Goal: Task Accomplishment & Management: Complete application form

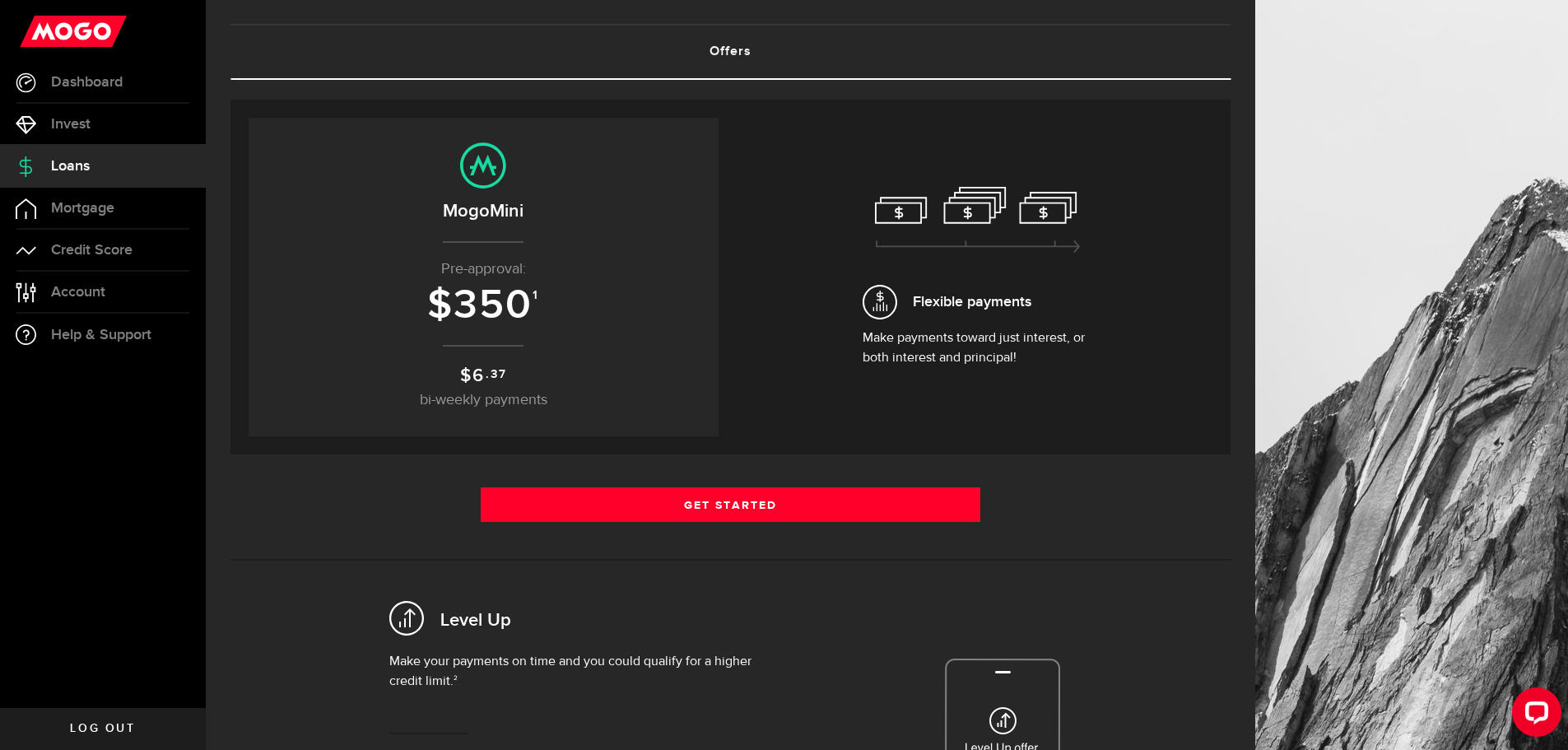
scroll to position [82, 0]
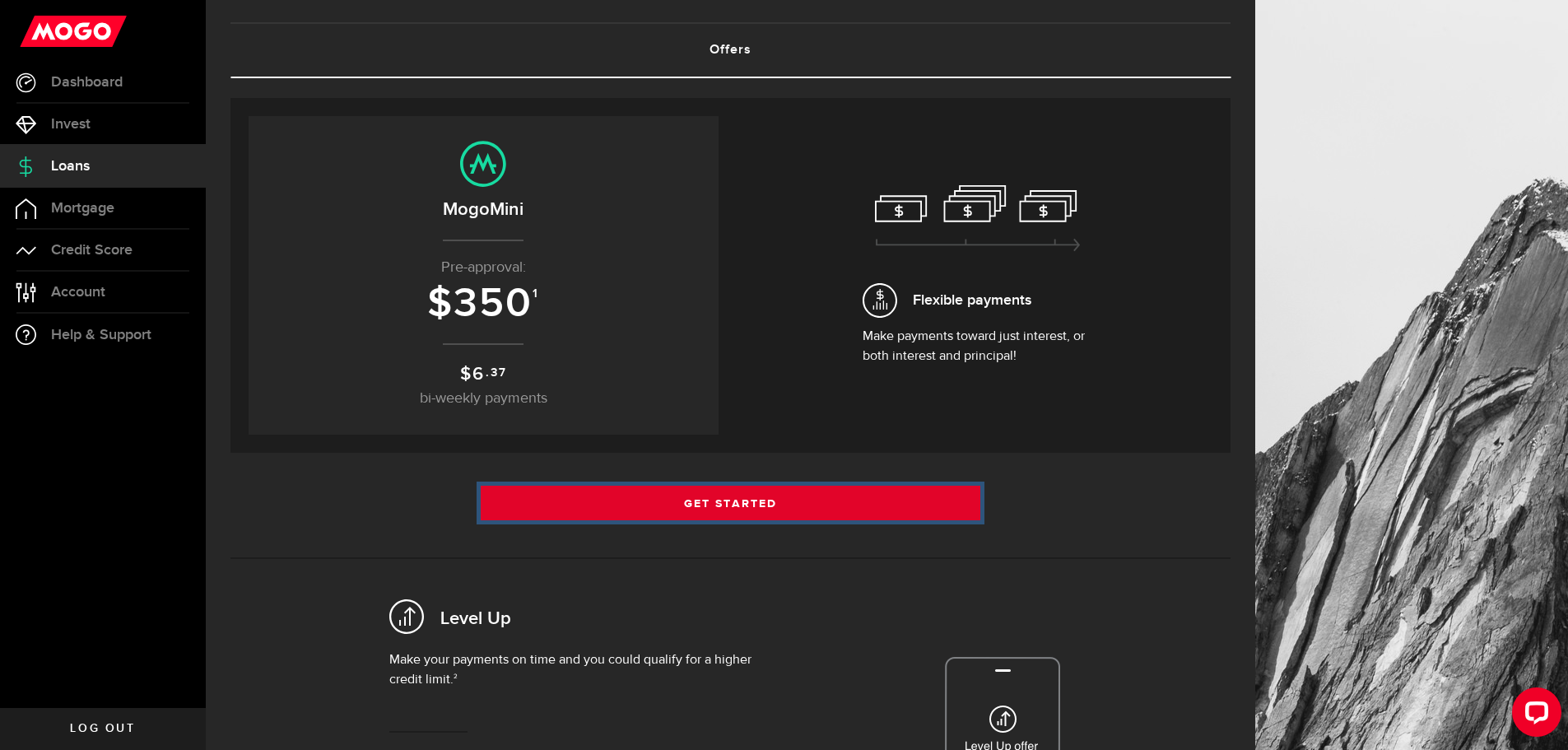
click at [747, 504] on link "Get Started" at bounding box center [730, 502] width 500 height 35
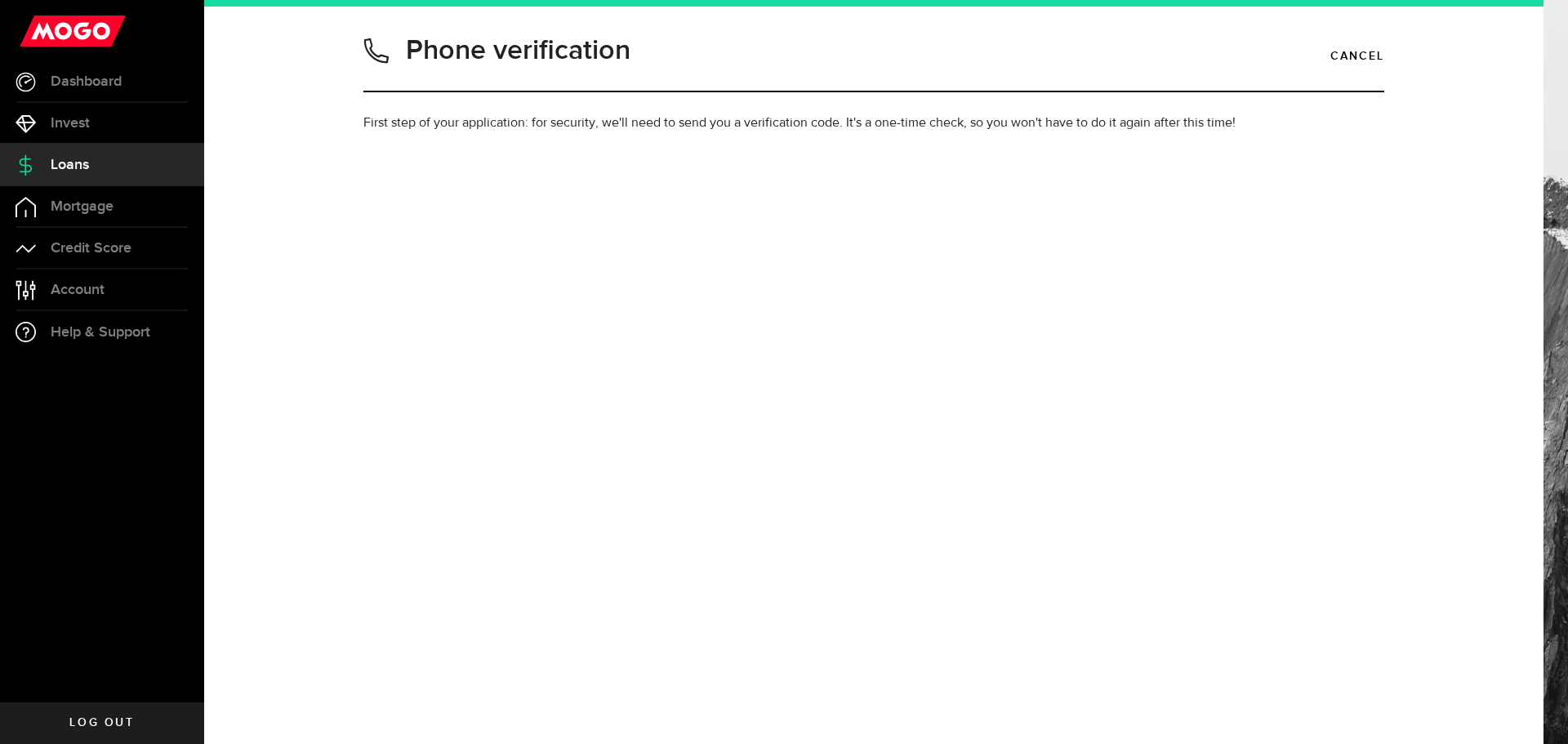
type input "5198067250"
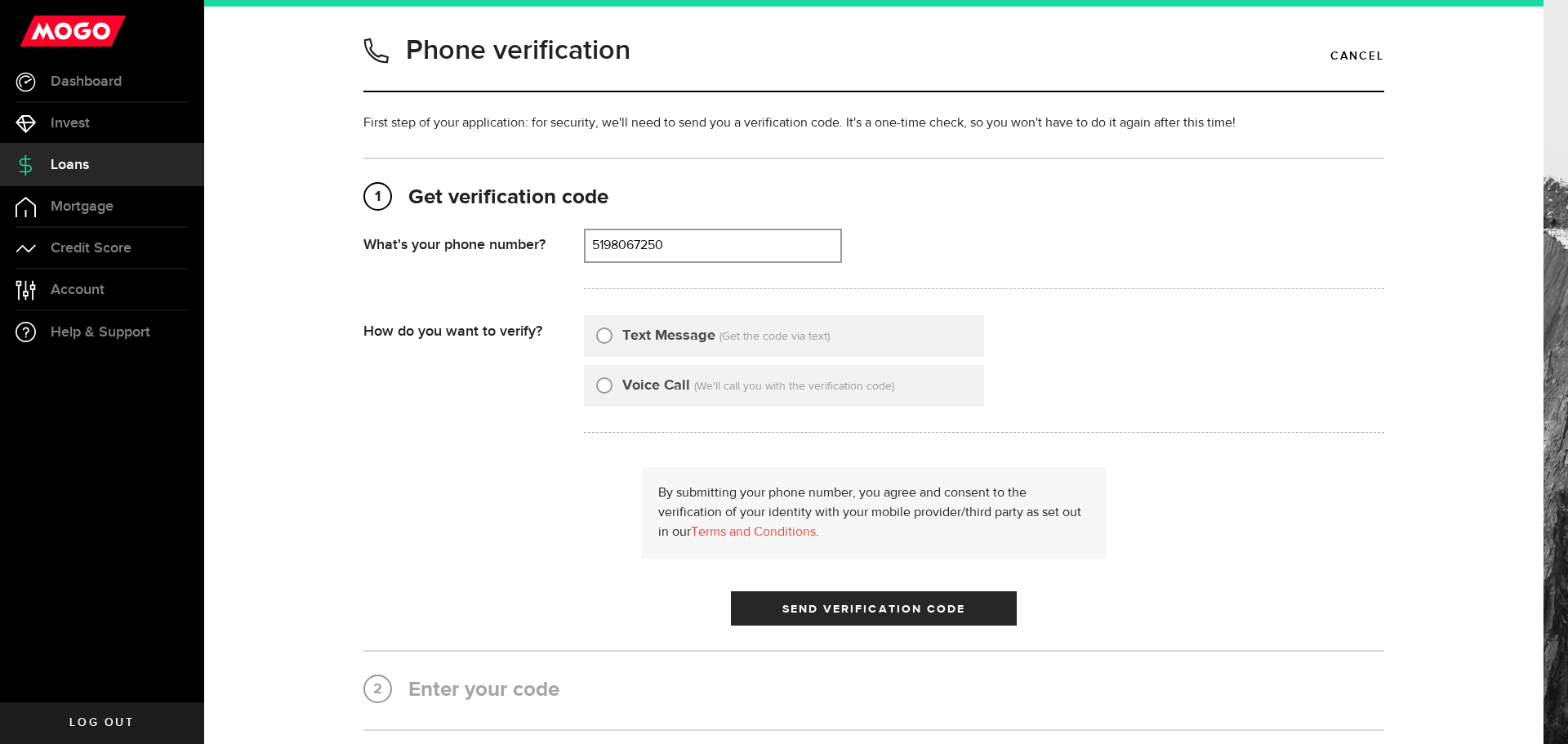
click at [601, 336] on input "Text Message" at bounding box center [604, 333] width 17 height 17
radio input "true"
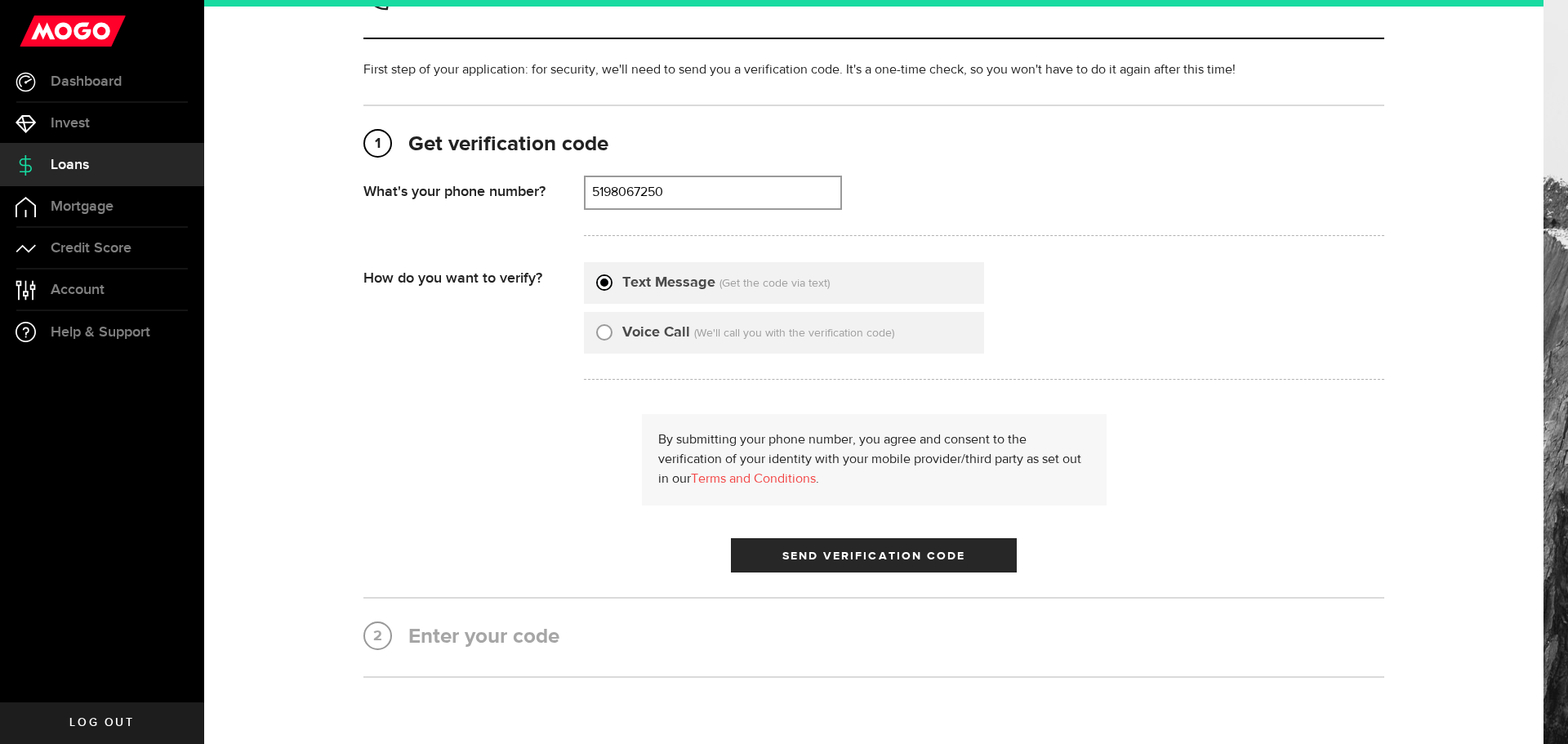
scroll to position [81, 0]
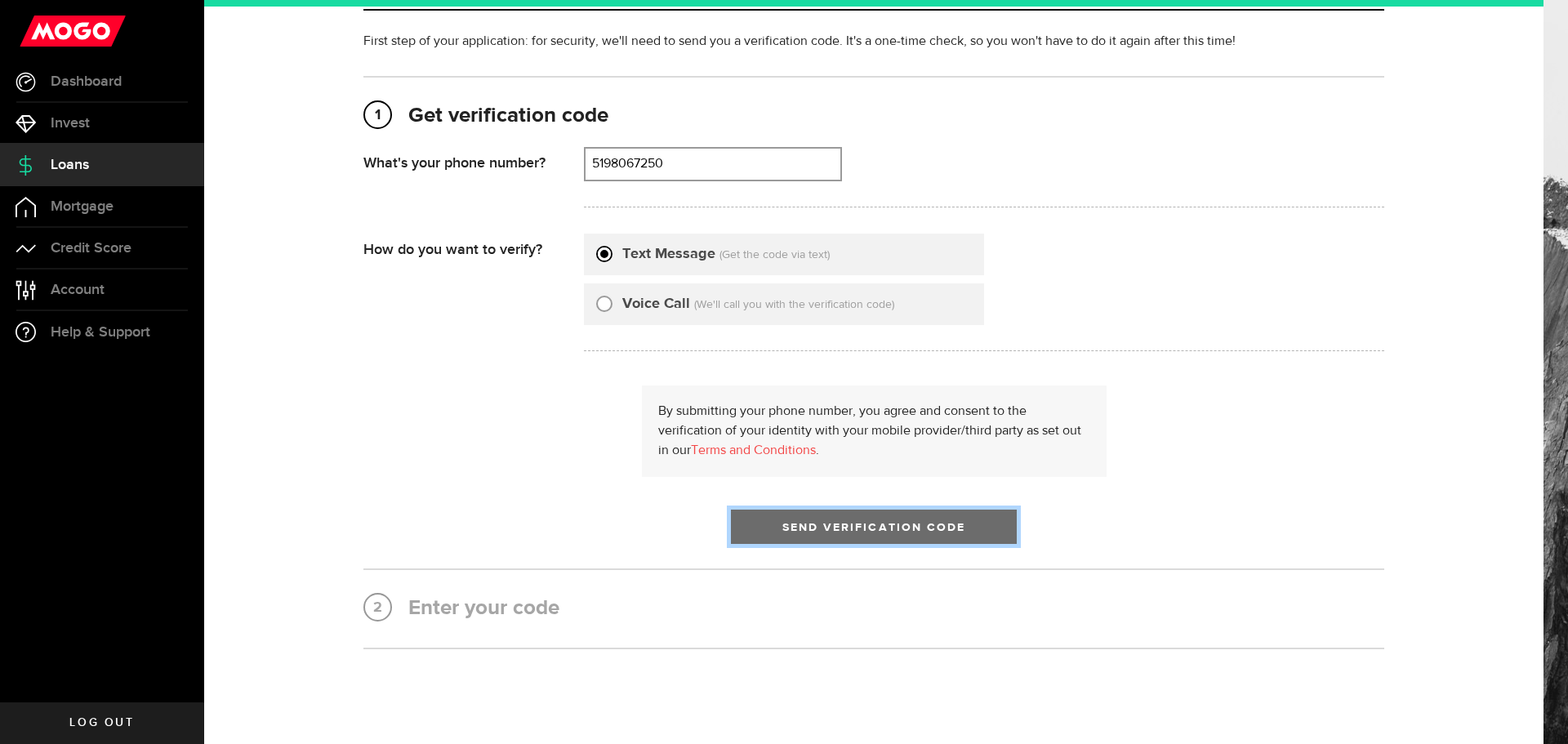
click at [932, 531] on span "Send Verification Code" at bounding box center [874, 528] width 184 height 12
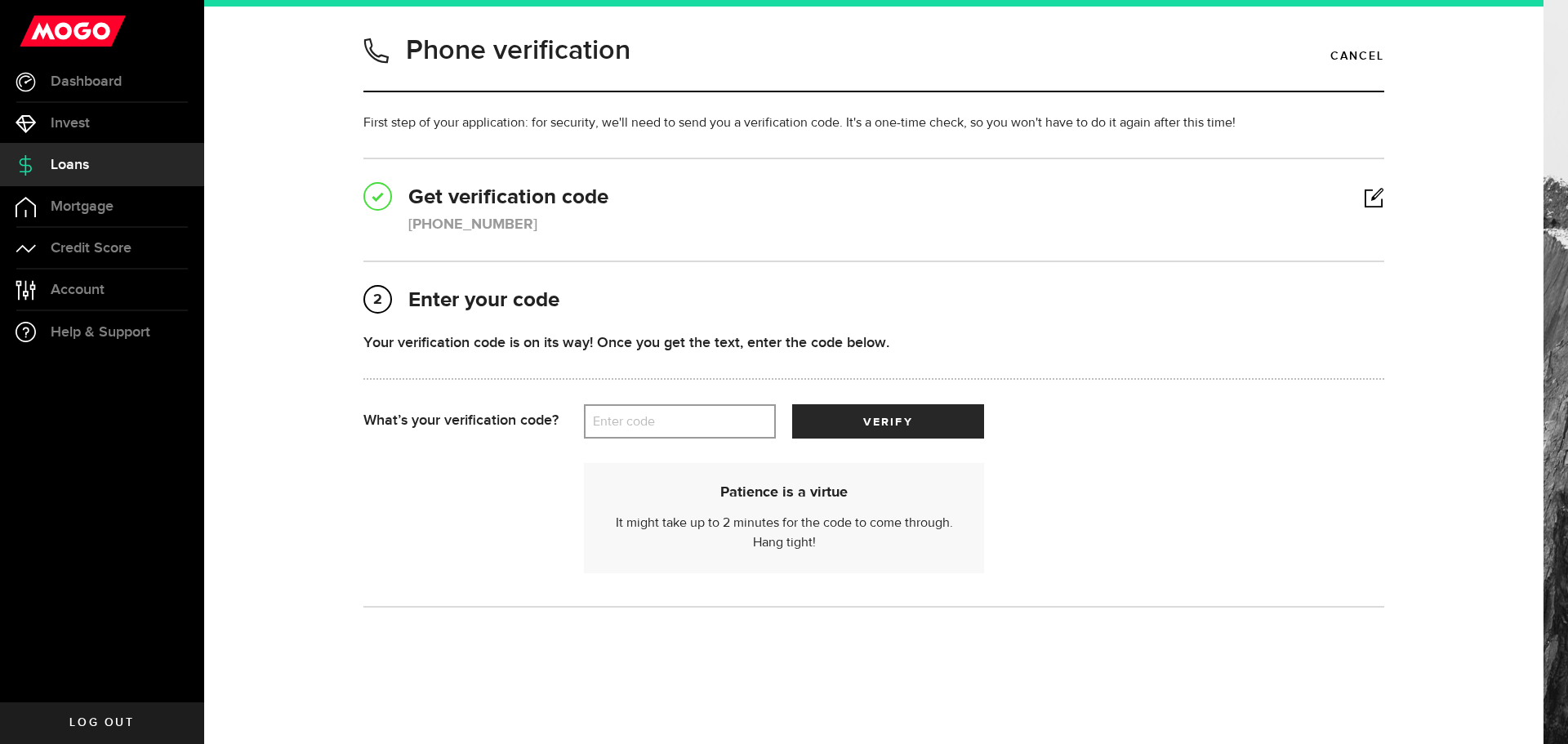
click at [626, 421] on label "Enter code" at bounding box center [679, 422] width 192 height 33
click at [626, 421] on input "Enter code" at bounding box center [679, 421] width 192 height 34
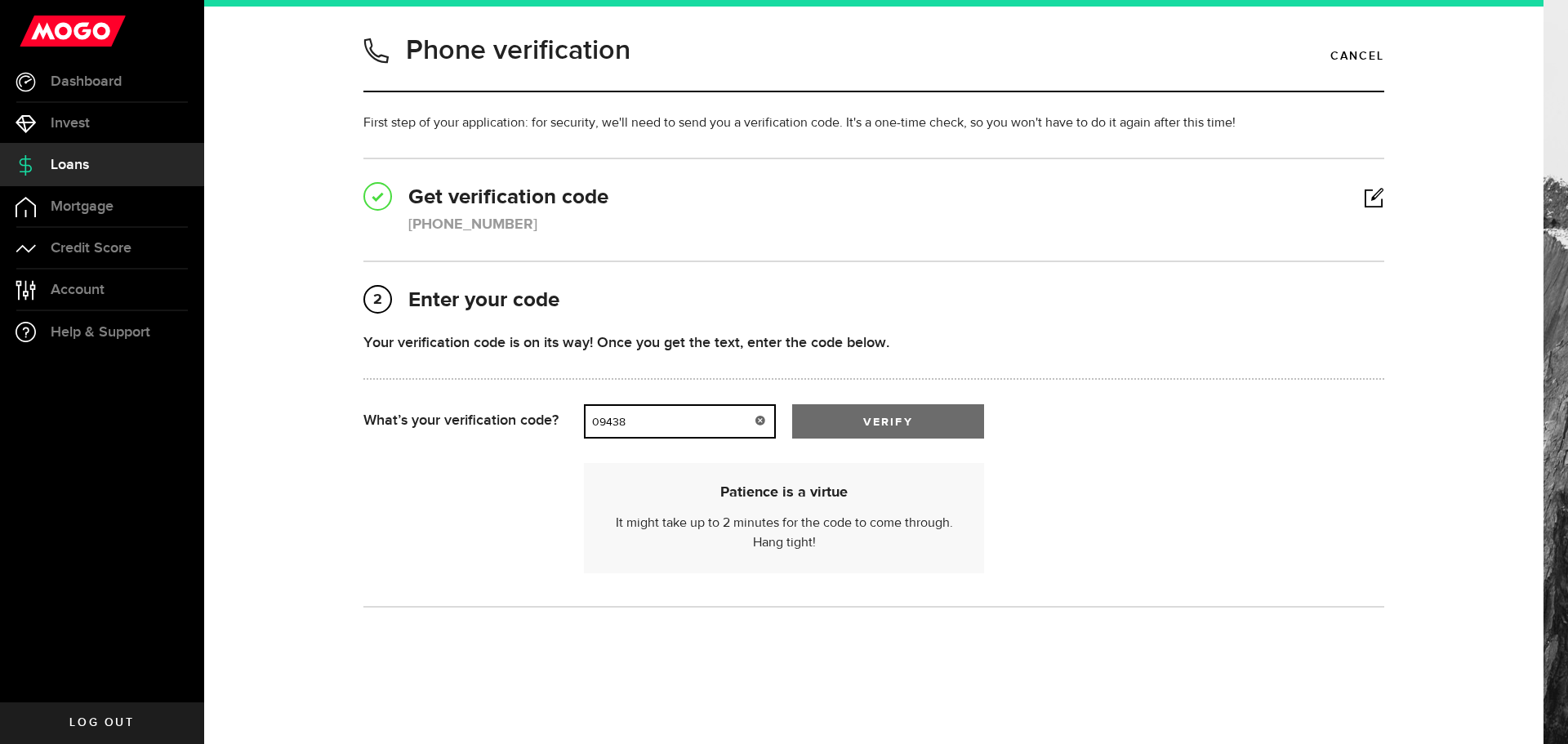
type input "09438"
click at [863, 422] on span "verify" at bounding box center [888, 422] width 49 height 12
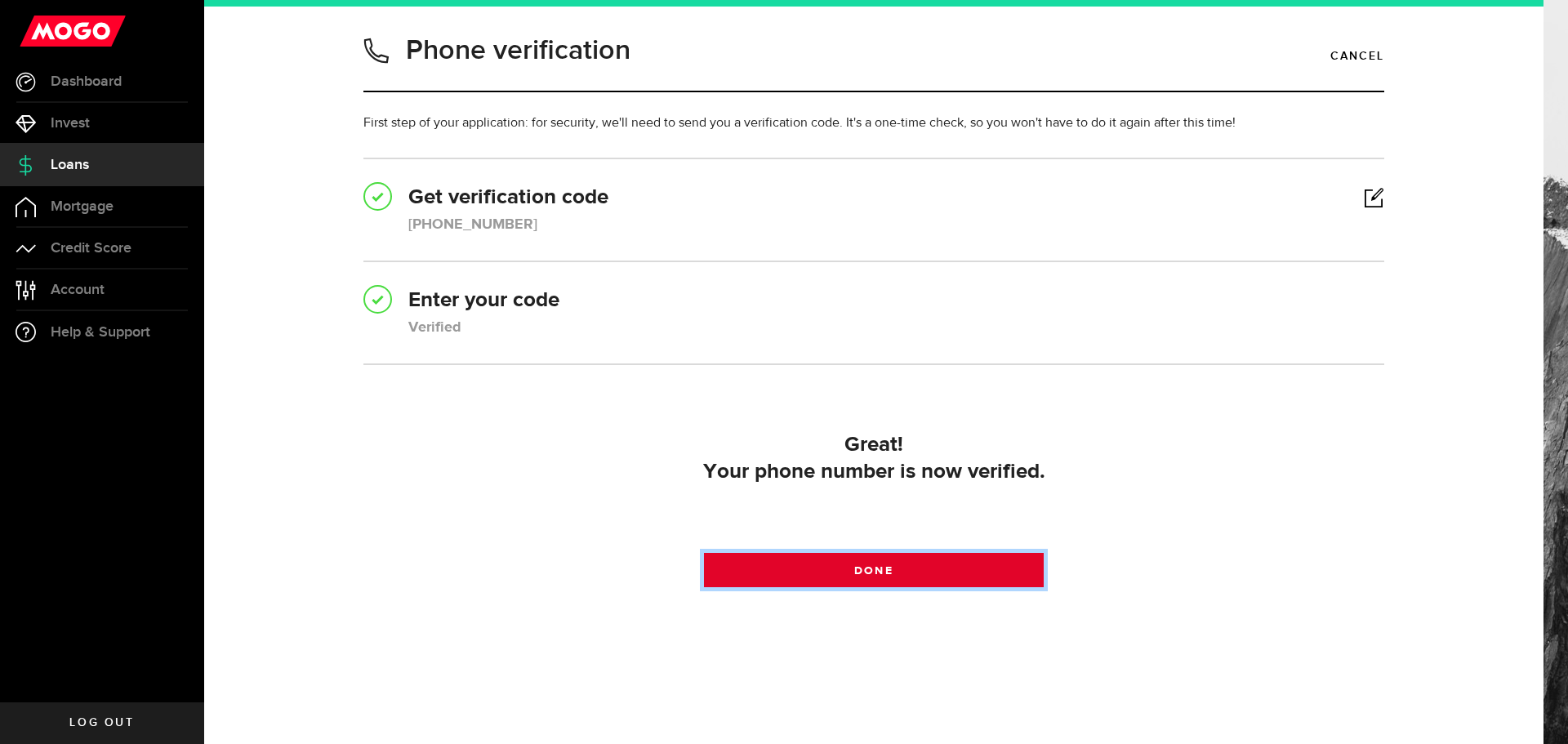
click at [813, 566] on link "Done" at bounding box center [874, 570] width 341 height 34
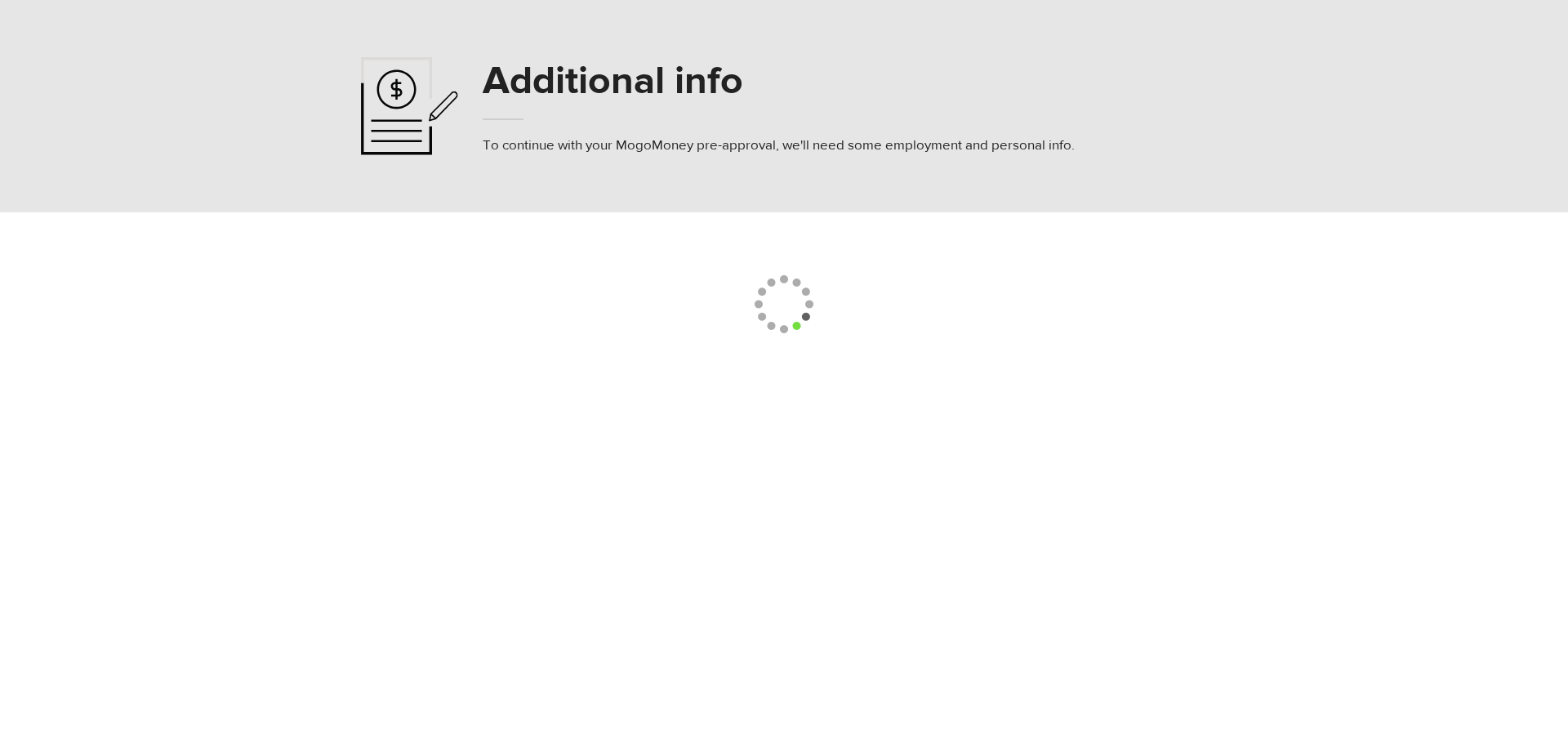
select select
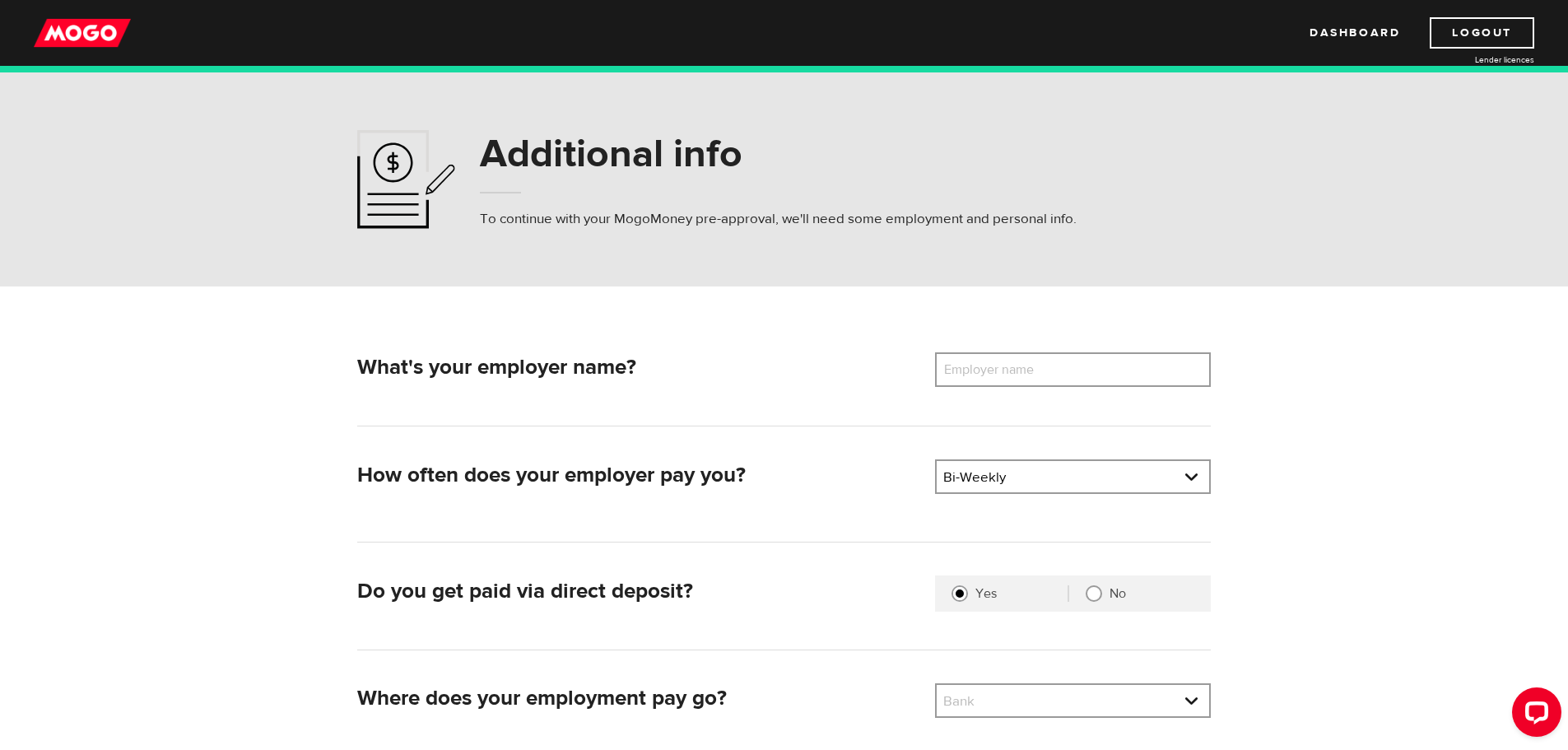
click at [1001, 375] on label "Employer name" at bounding box center [1002, 369] width 132 height 35
click at [1001, 375] on input "Employer name" at bounding box center [1073, 369] width 275 height 35
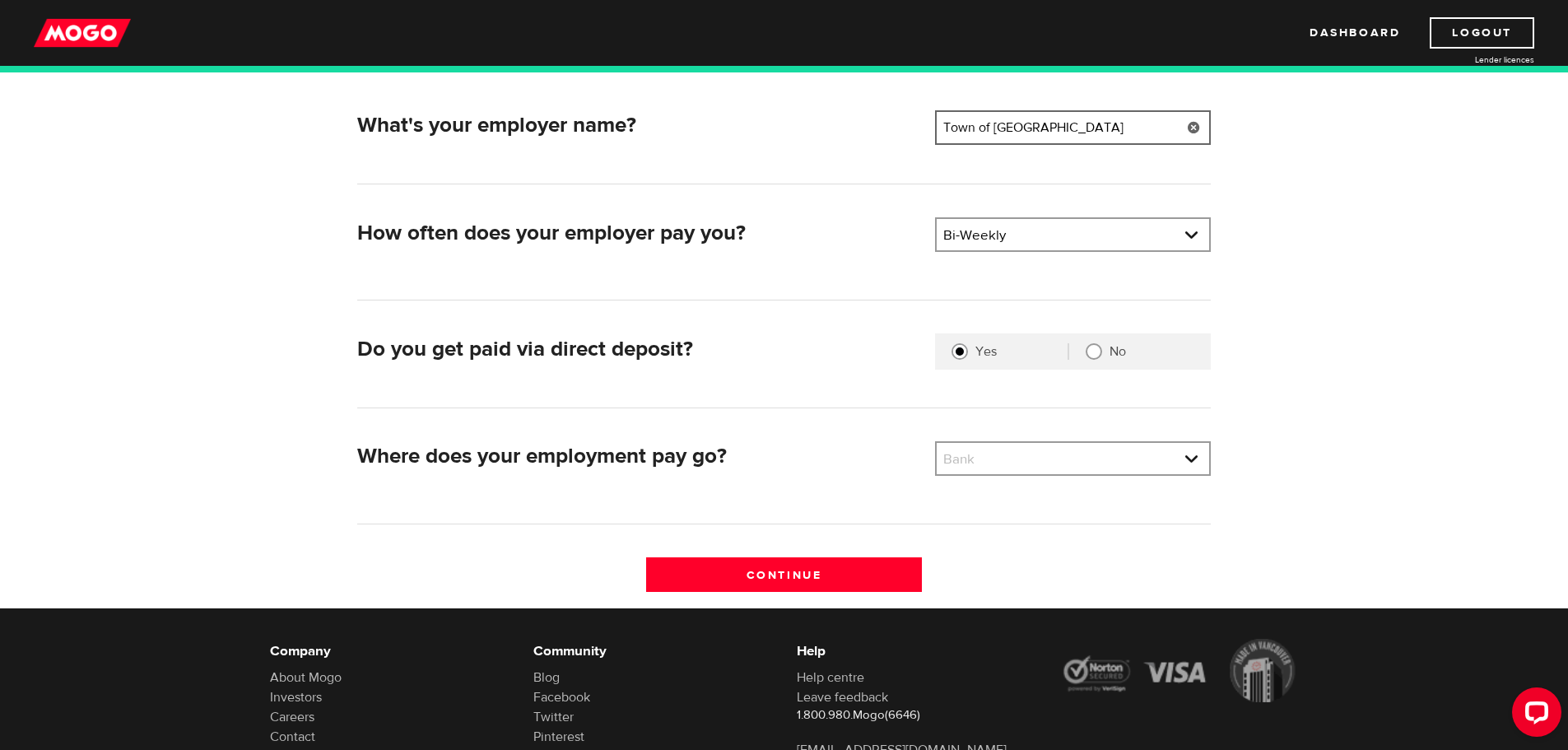
scroll to position [247, 0]
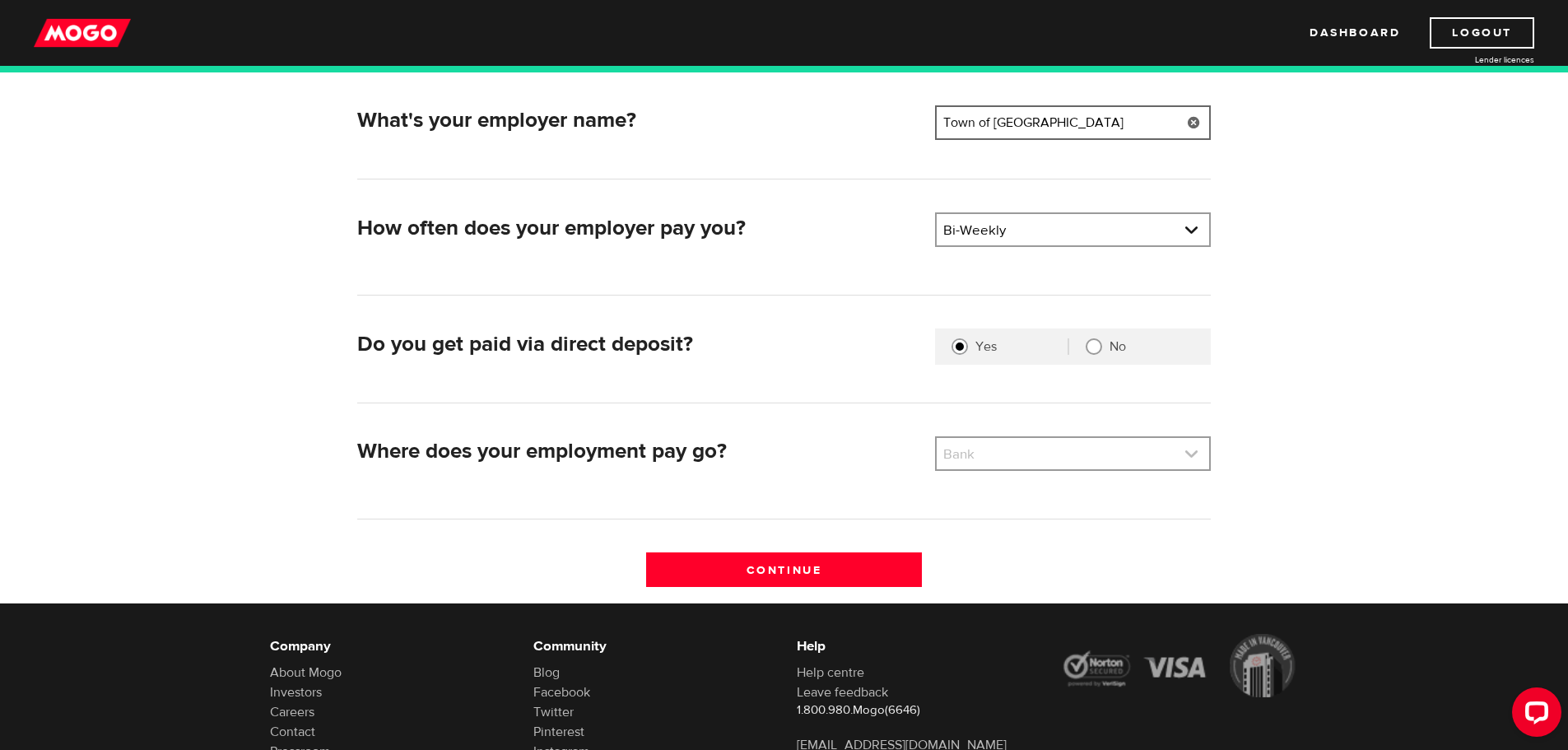
type input "Town of Grand Valley"
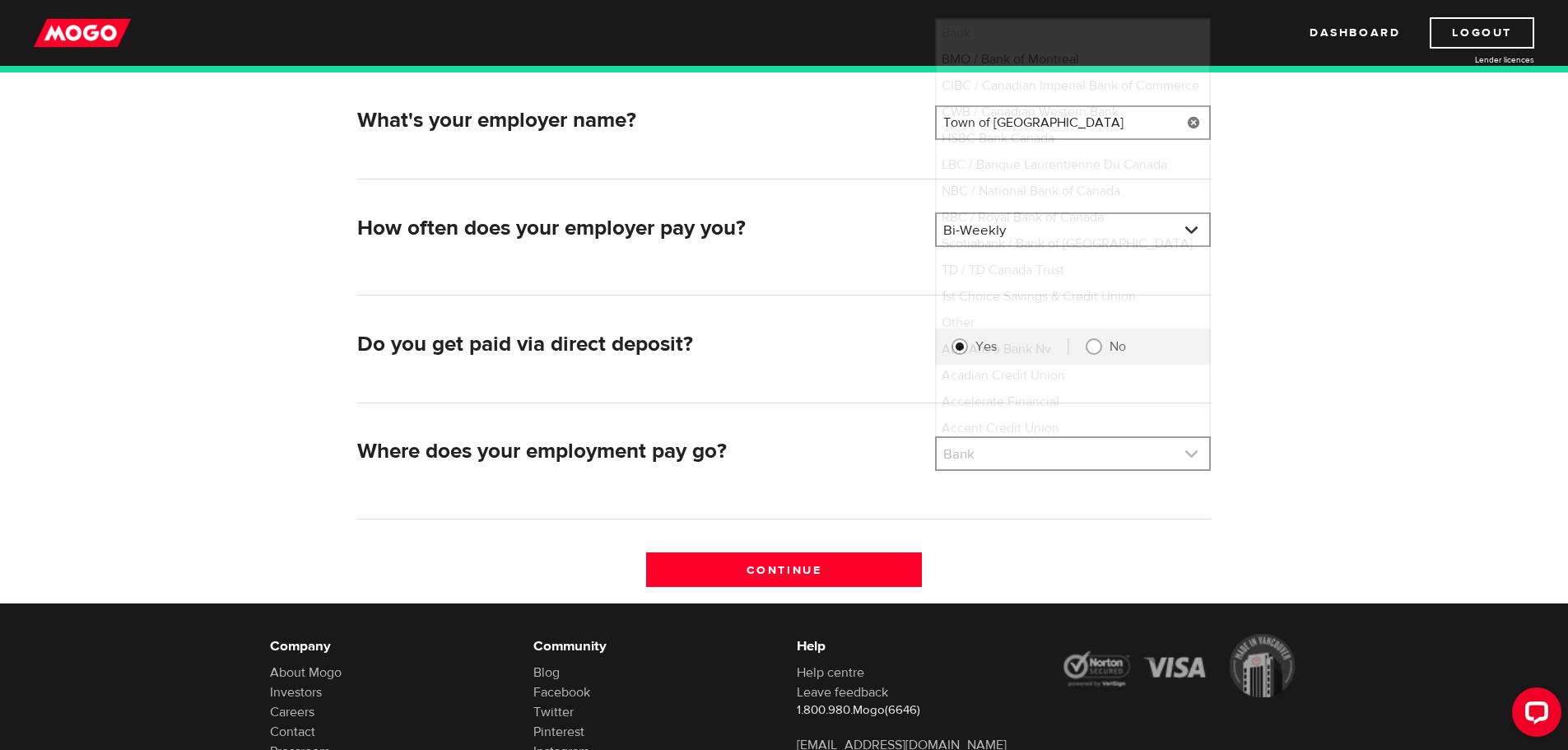
click at [1156, 451] on link at bounding box center [1073, 454] width 272 height 32
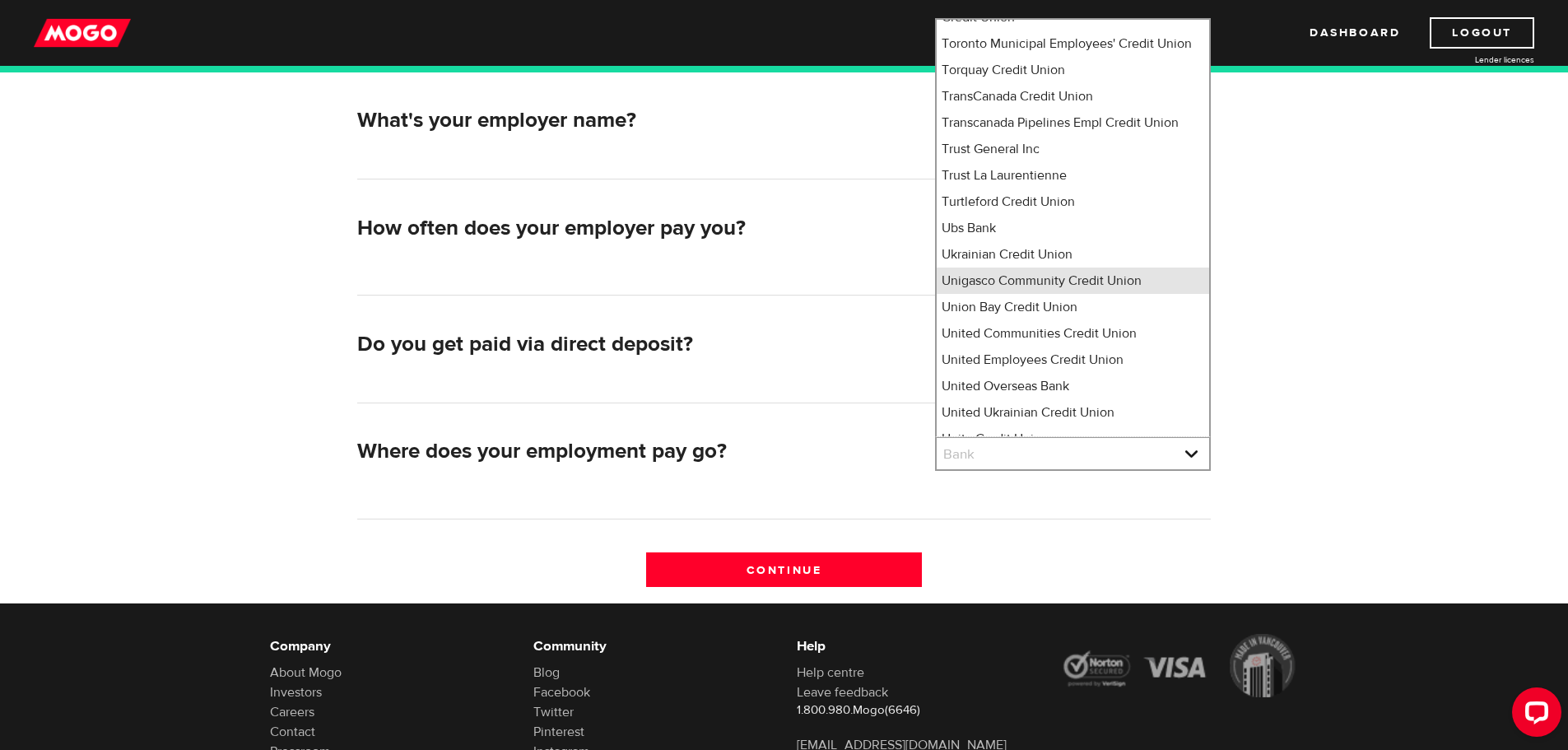
scroll to position [12610, 0]
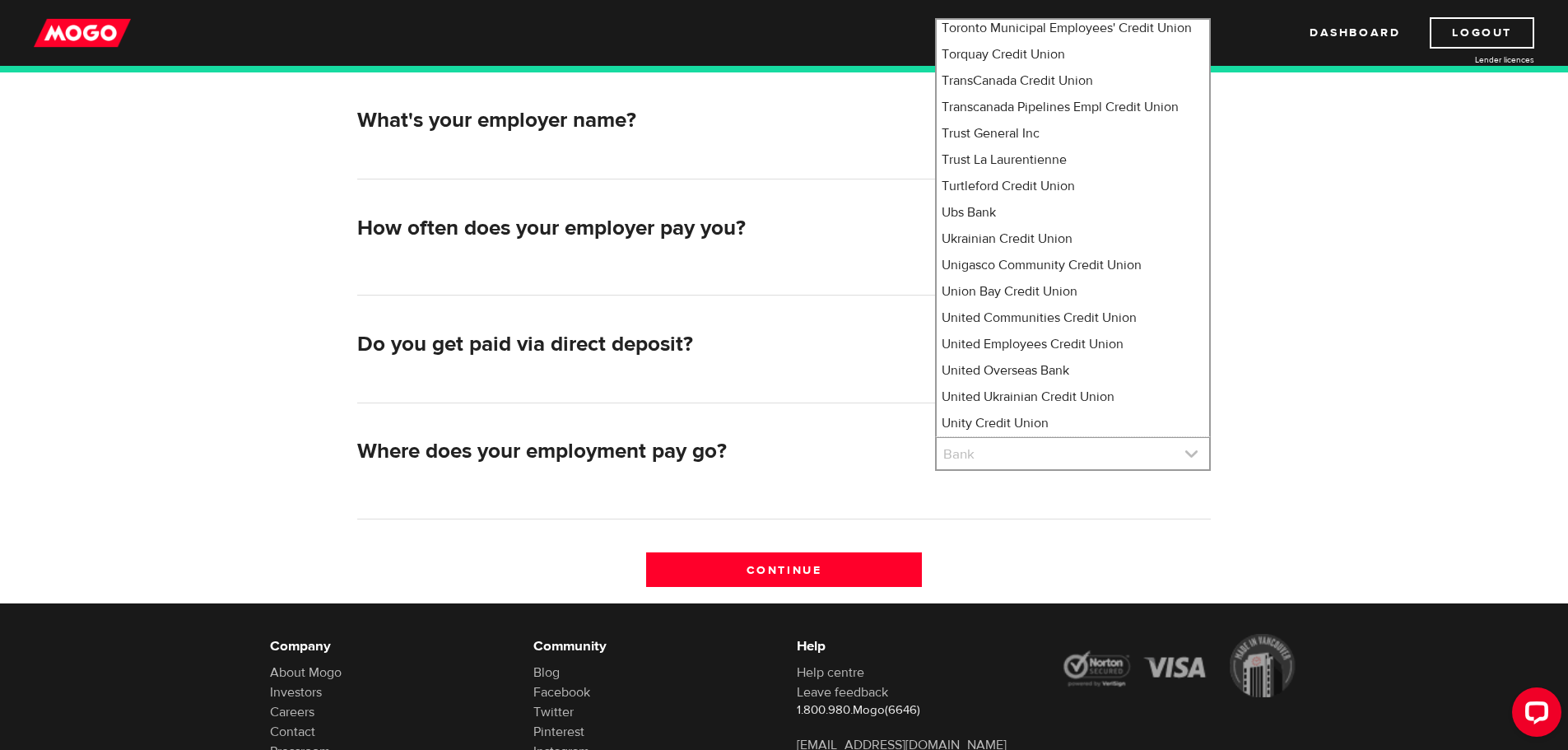
click at [1039, 458] on link at bounding box center [1073, 454] width 272 height 32
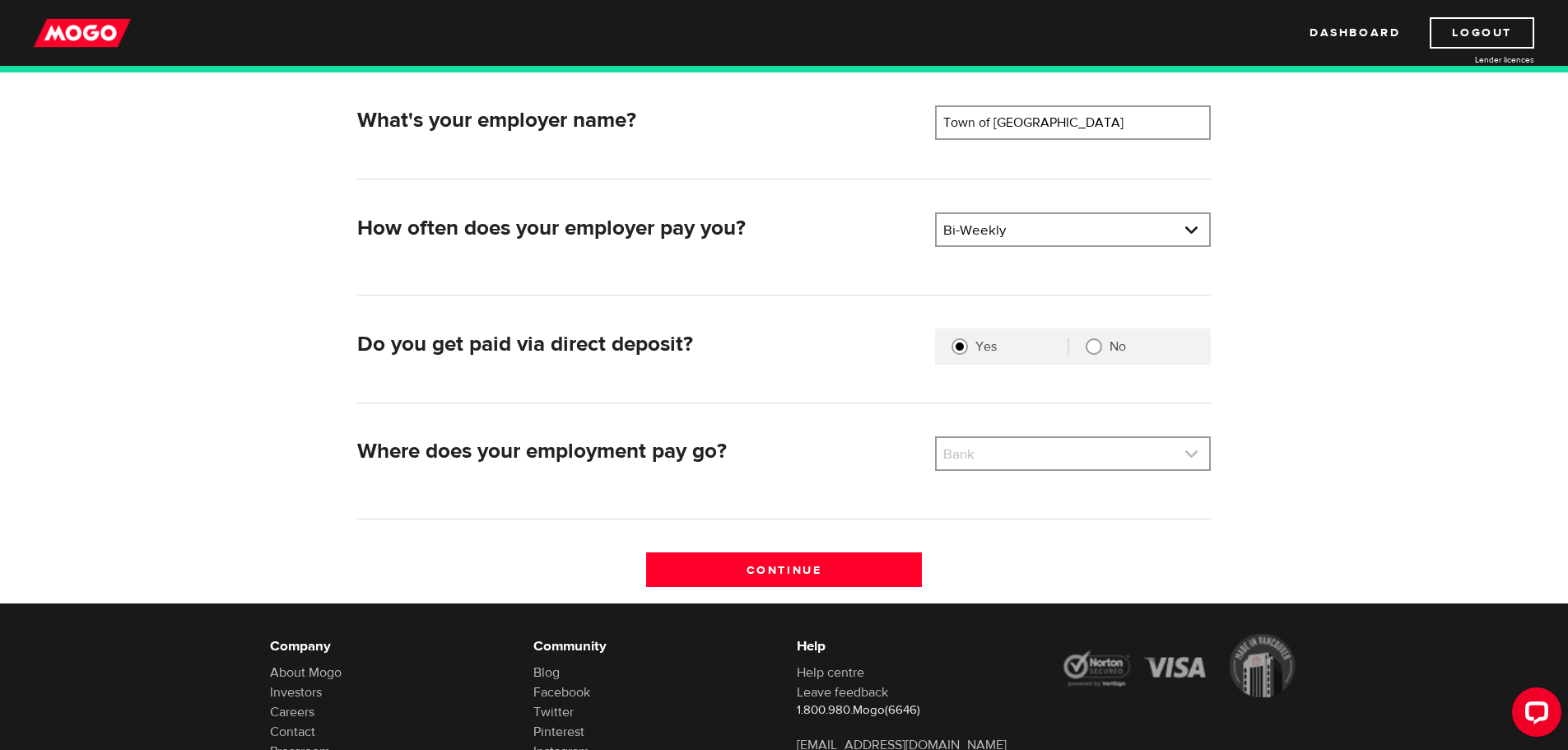
click at [1181, 450] on link at bounding box center [1073, 454] width 272 height 32
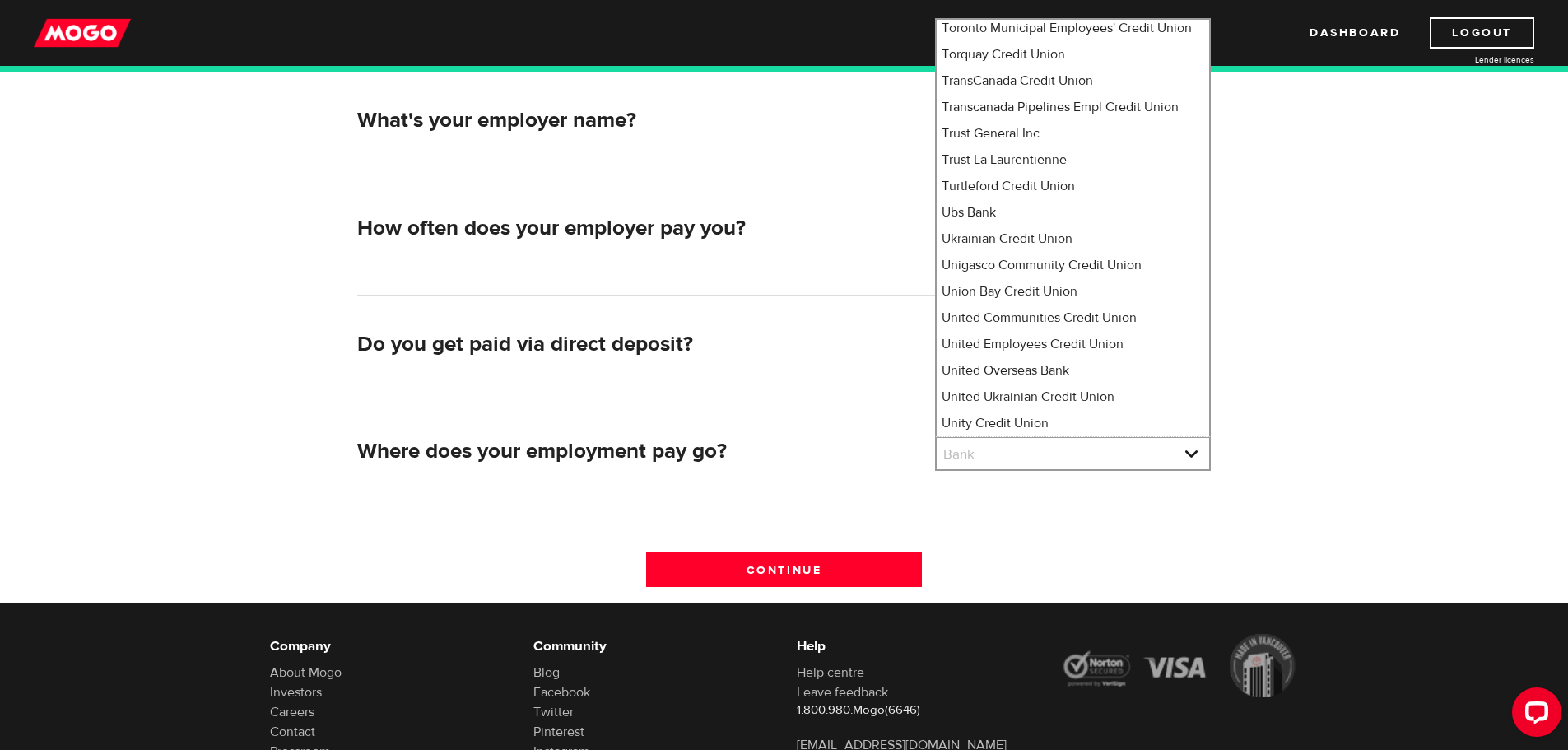
scroll to position [25, 0]
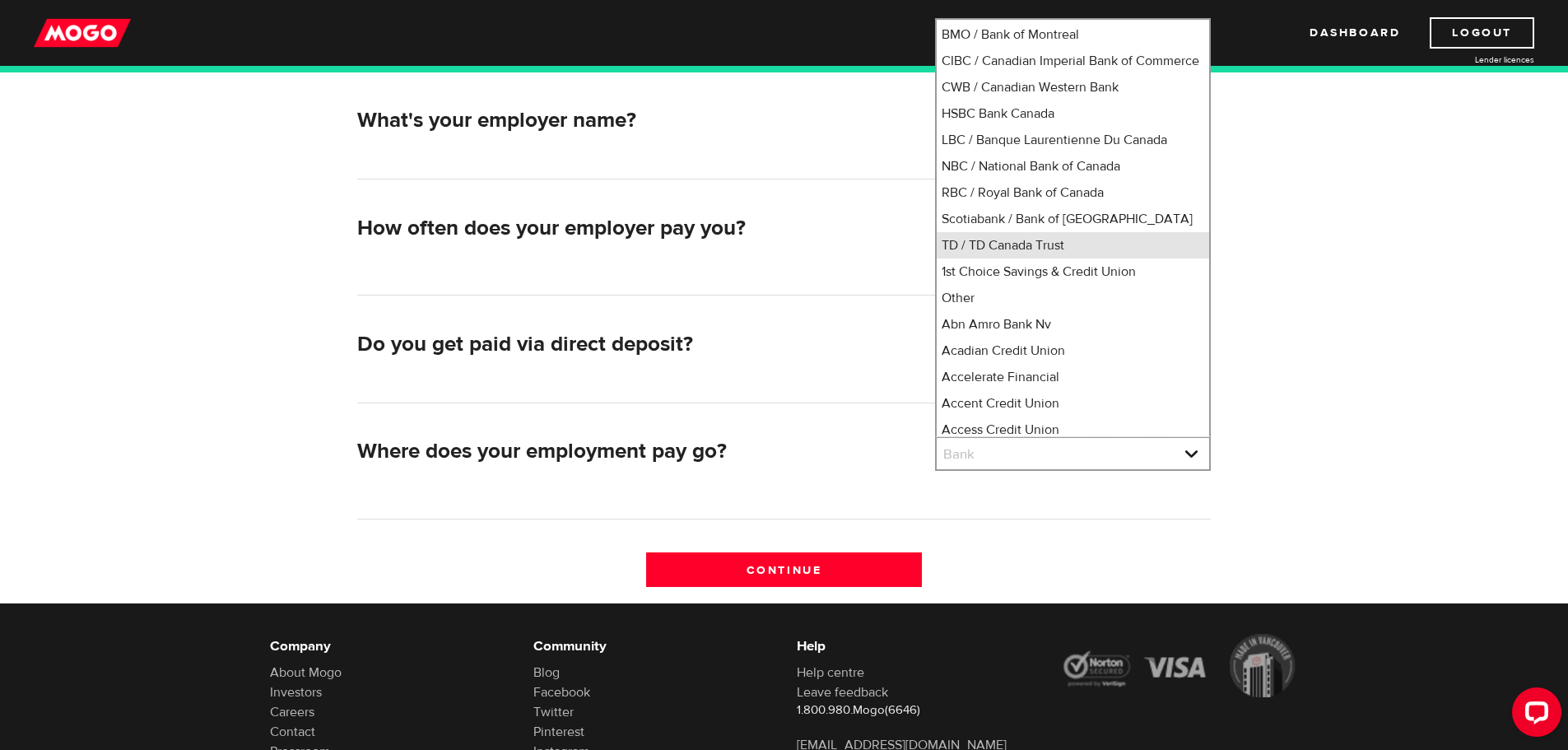
click at [1122, 259] on li "TD / TD Canada Trust" at bounding box center [1073, 245] width 272 height 27
select select "9"
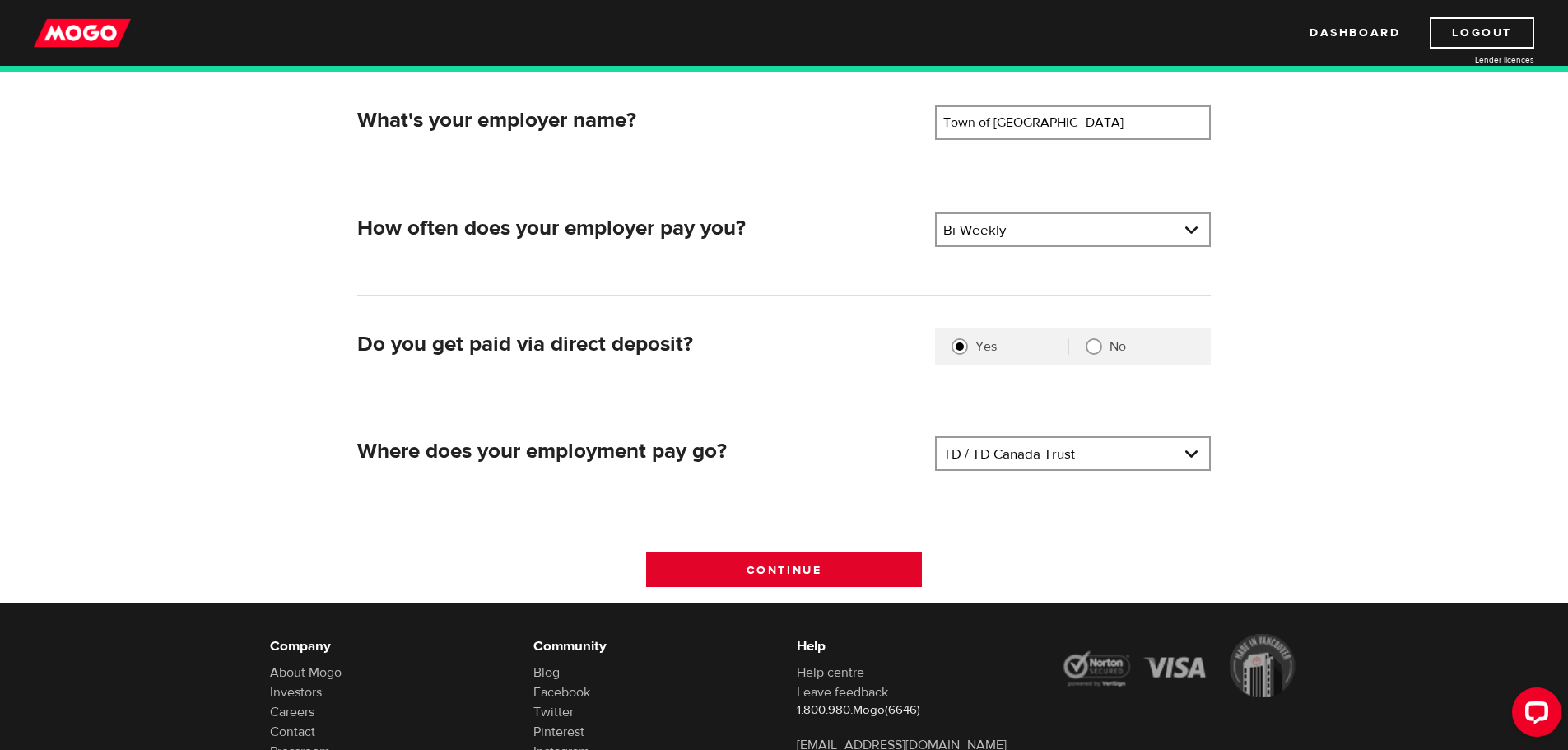
click at [859, 569] on input "Continue" at bounding box center [784, 569] width 275 height 35
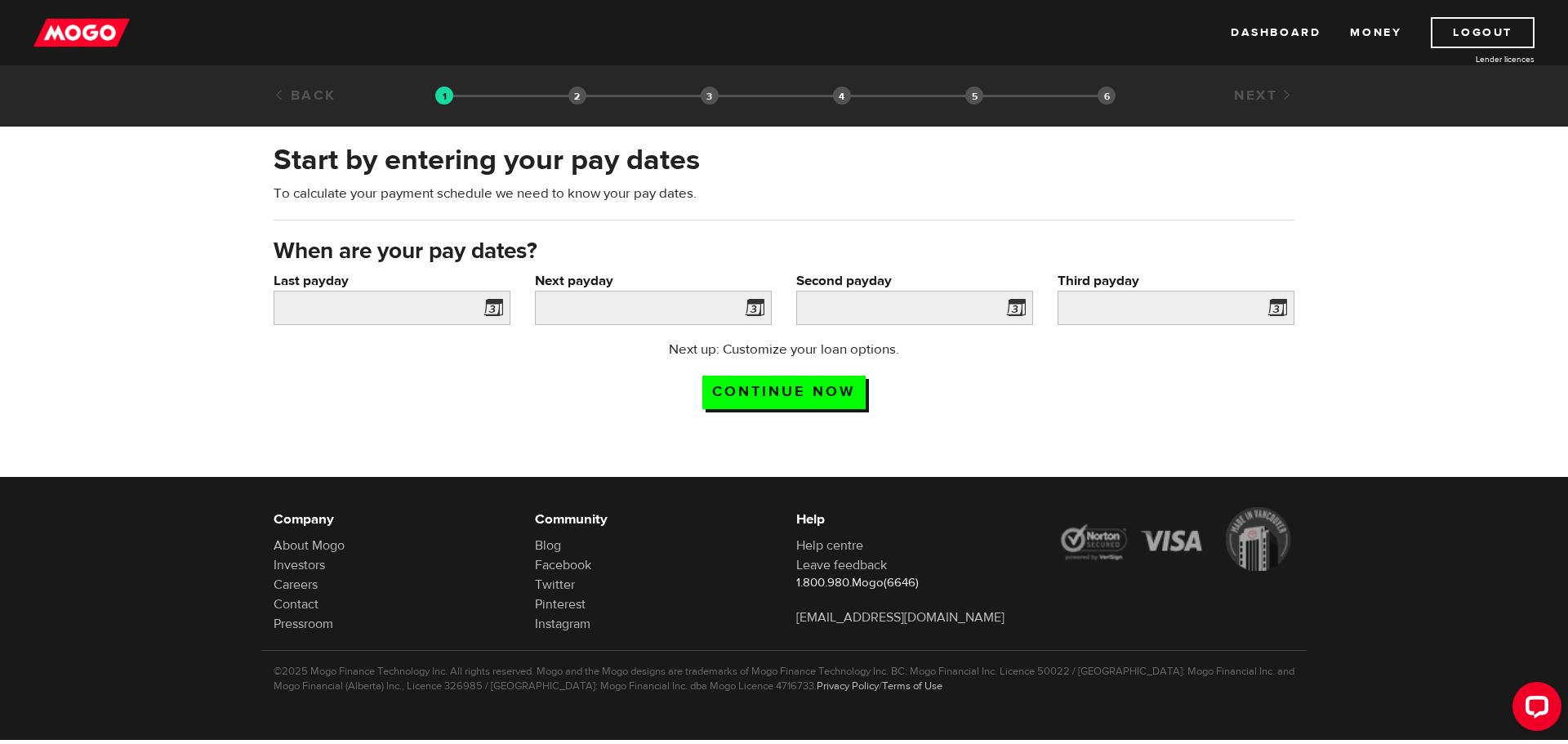
click at [486, 307] on span at bounding box center [489, 310] width 24 height 26
click at [494, 308] on span at bounding box center [489, 310] width 24 height 26
click at [362, 301] on input "Last payday" at bounding box center [392, 307] width 237 height 34
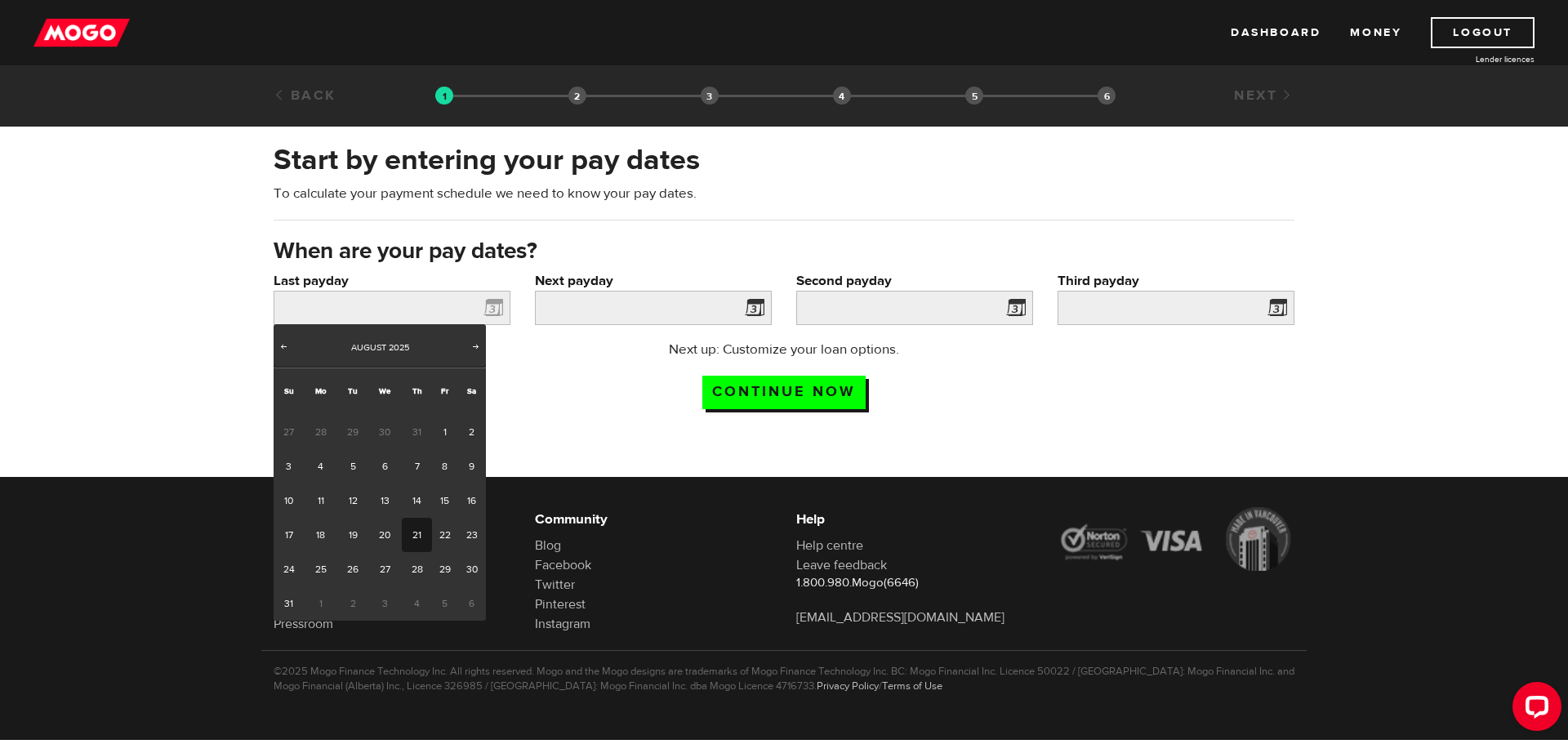
drag, startPoint x: 421, startPoint y: 539, endPoint x: 438, endPoint y: 510, distance: 33.6
click at [420, 539] on link "21" at bounding box center [416, 535] width 30 height 34
type input "2025/08/21"
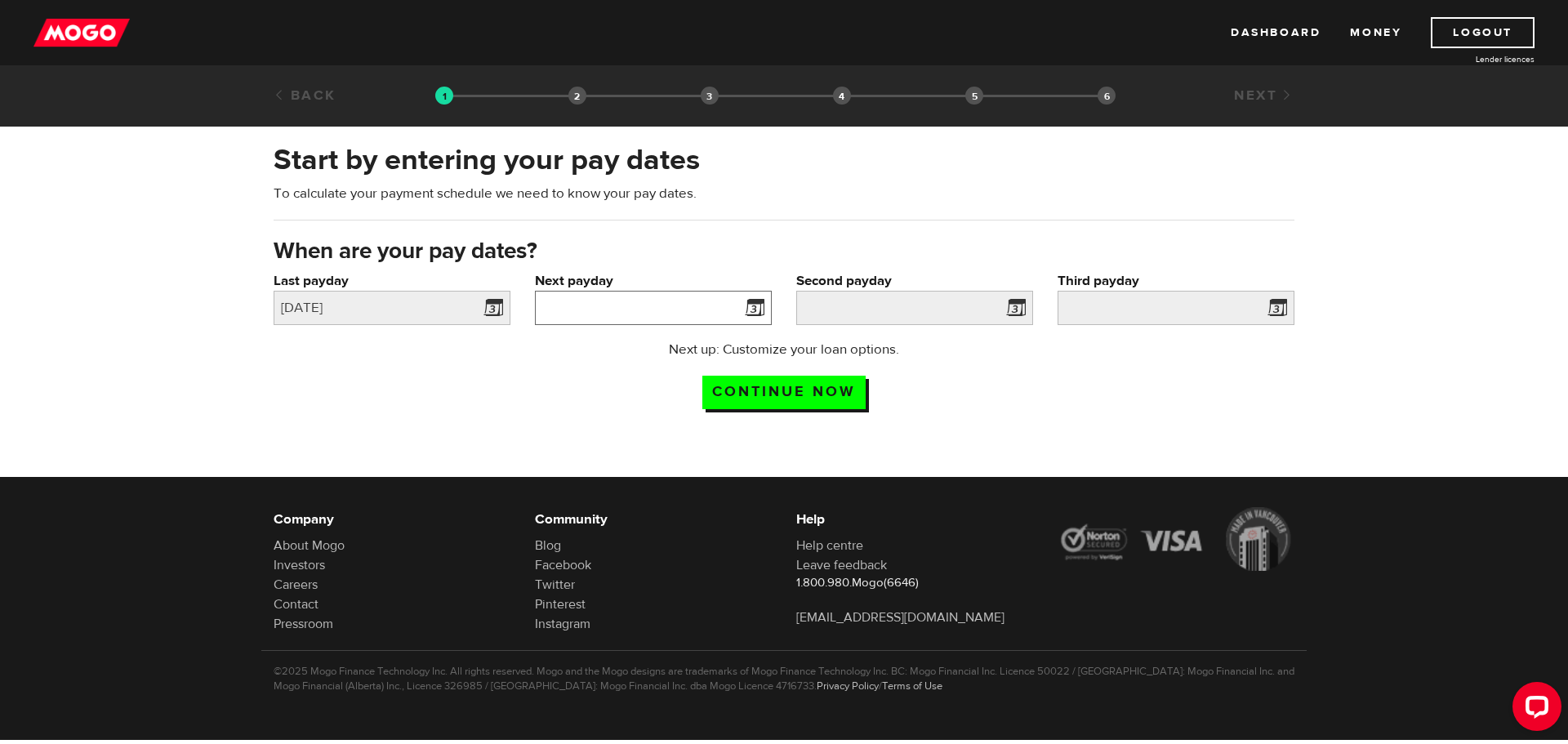
click at [668, 309] on input "Next payday" at bounding box center [653, 307] width 237 height 34
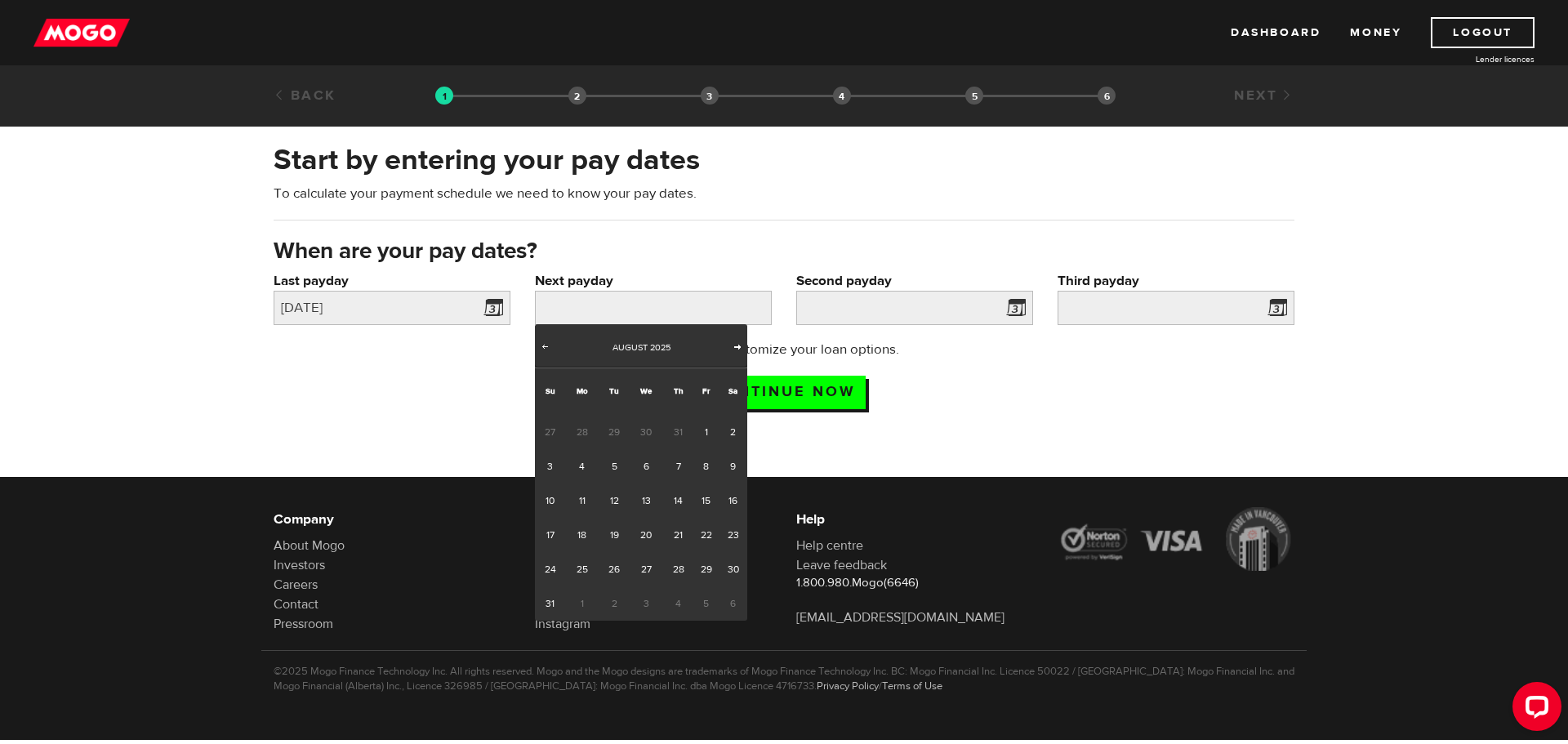
click at [733, 348] on span "Next" at bounding box center [737, 346] width 13 height 13
click at [681, 432] on link "4" at bounding box center [677, 432] width 30 height 34
type input "2025/09/04"
type input "2025/9/18"
type input "2025/10/2"
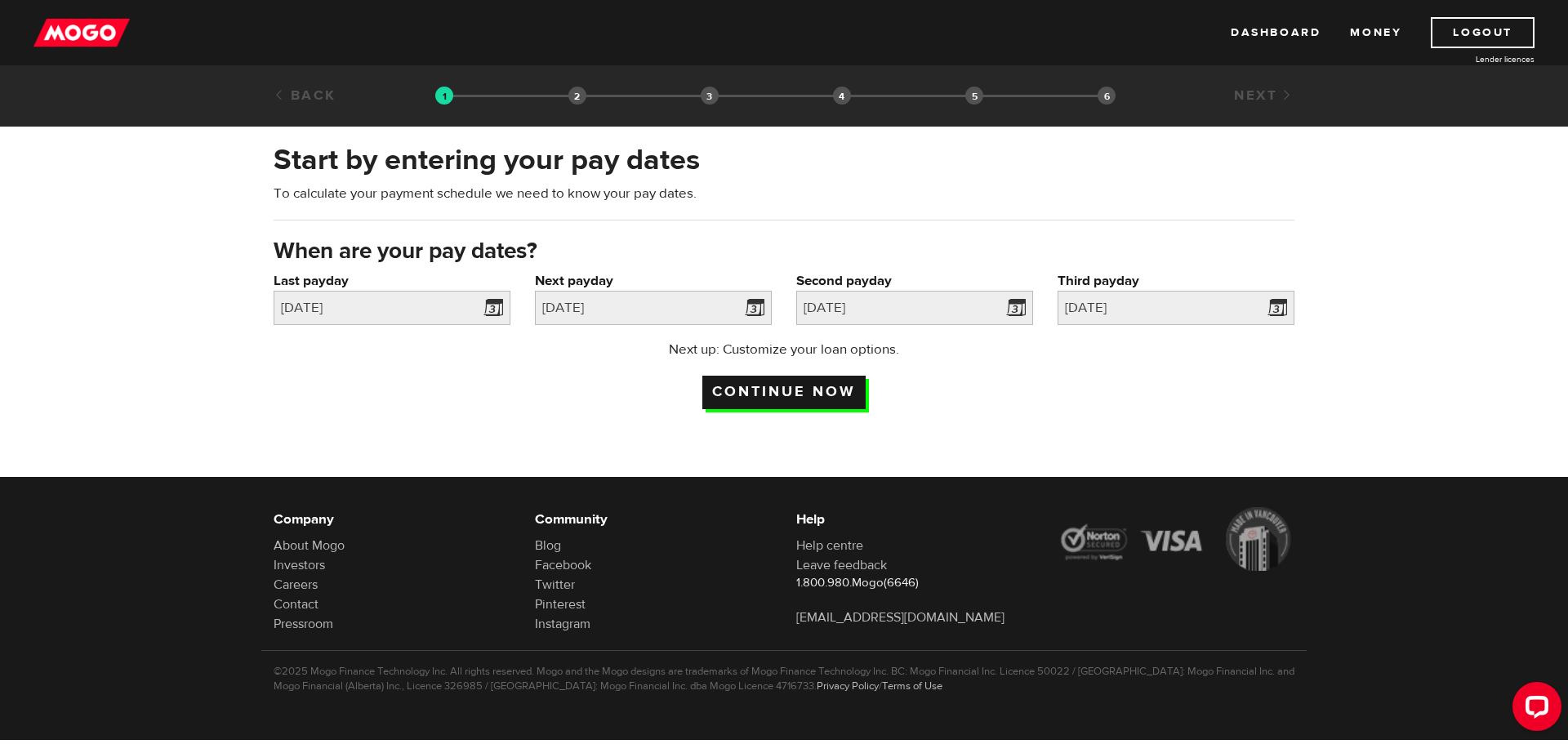
click at [833, 389] on input "Continue now" at bounding box center [783, 393] width 163 height 33
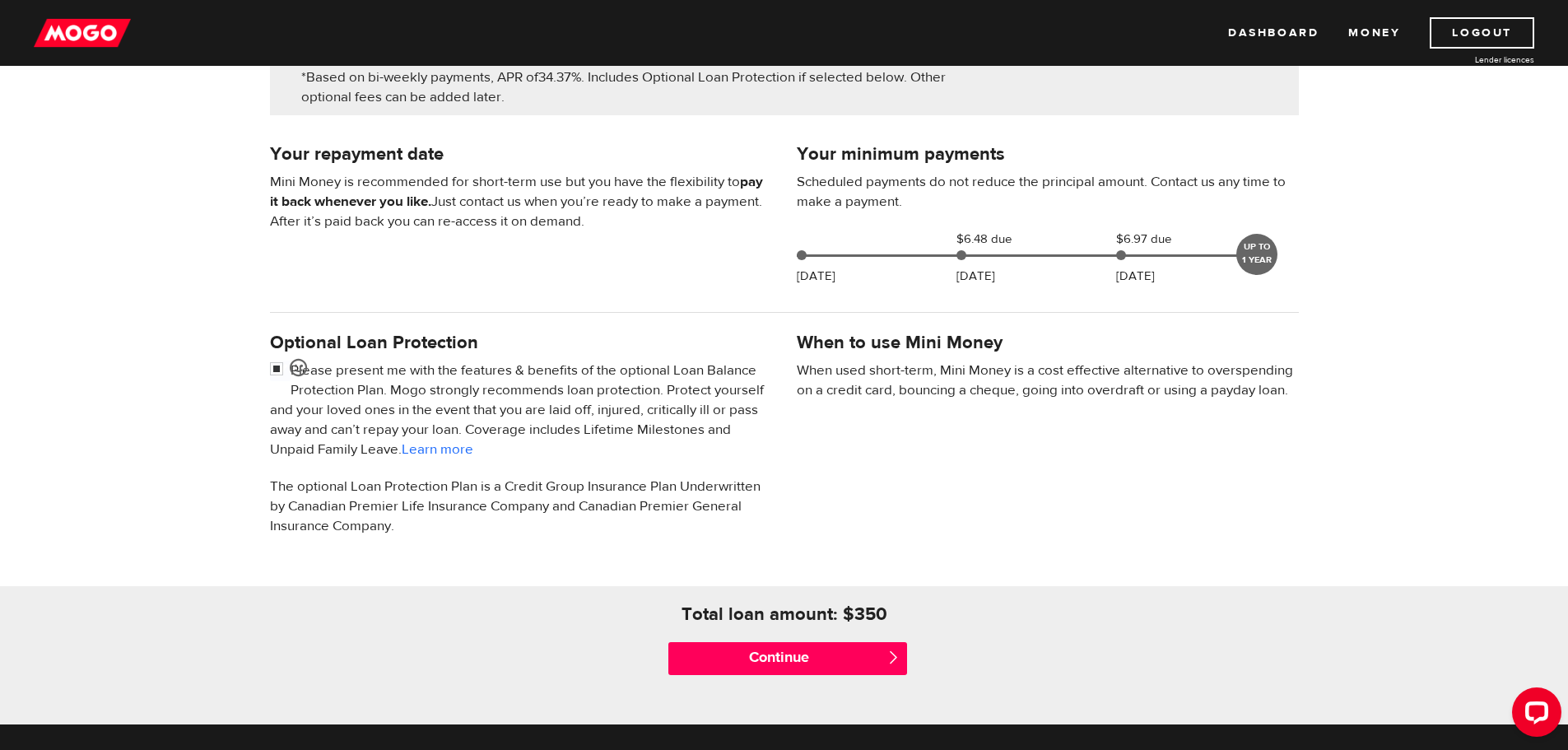
scroll to position [330, 0]
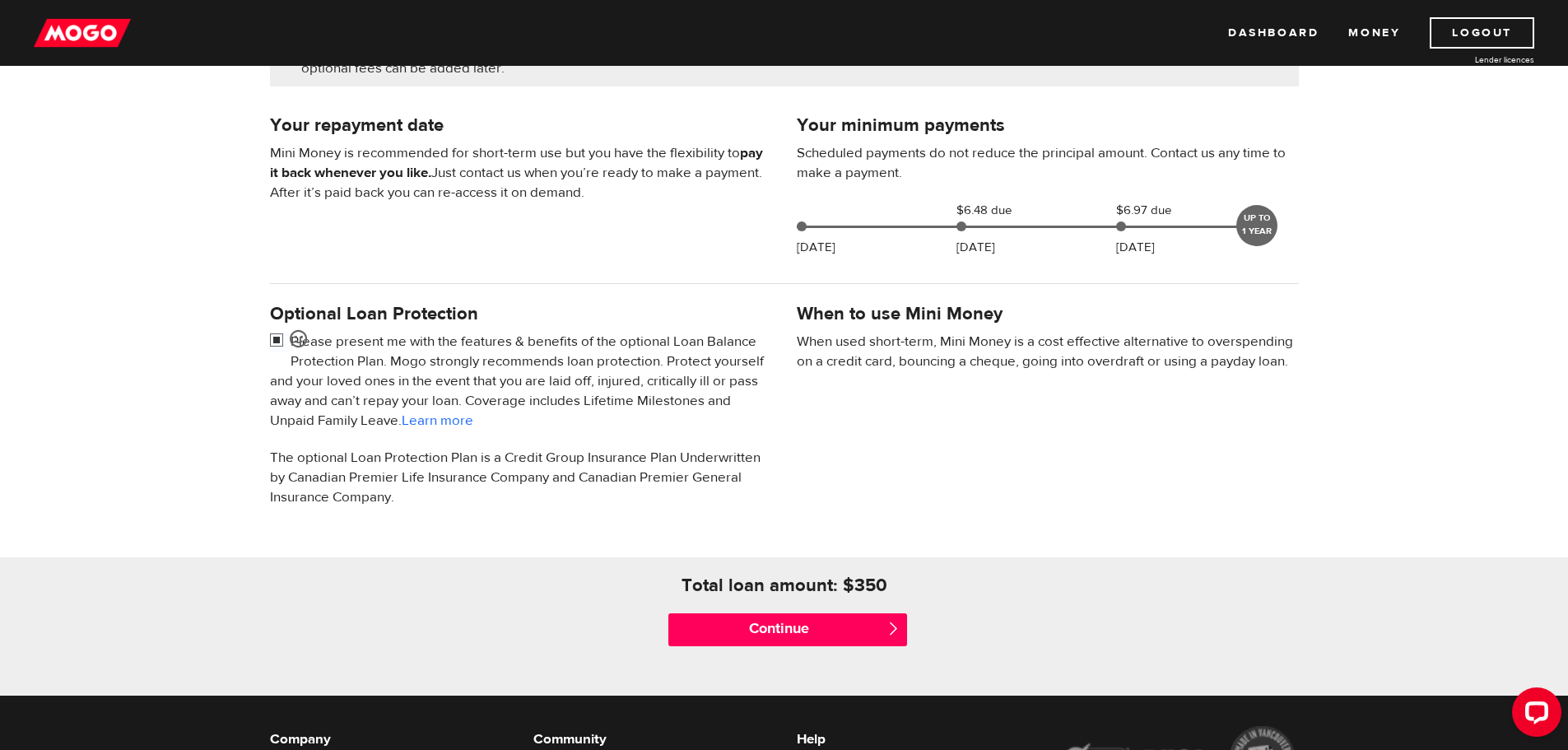
click at [275, 338] on input "checkbox" at bounding box center [280, 341] width 21 height 21
checkbox input "false"
click at [866, 627] on input "Continue" at bounding box center [787, 629] width 239 height 33
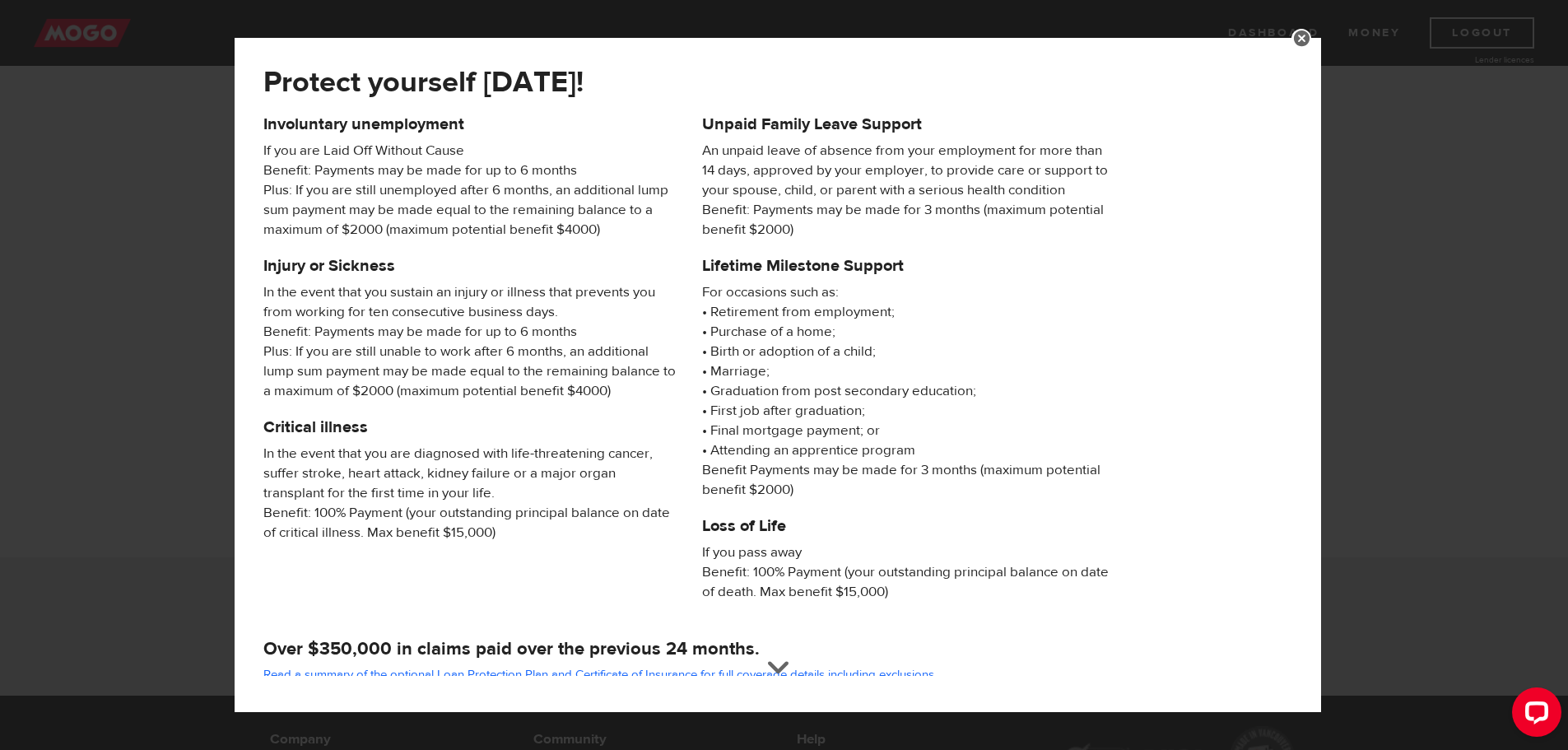
scroll to position [158, 0]
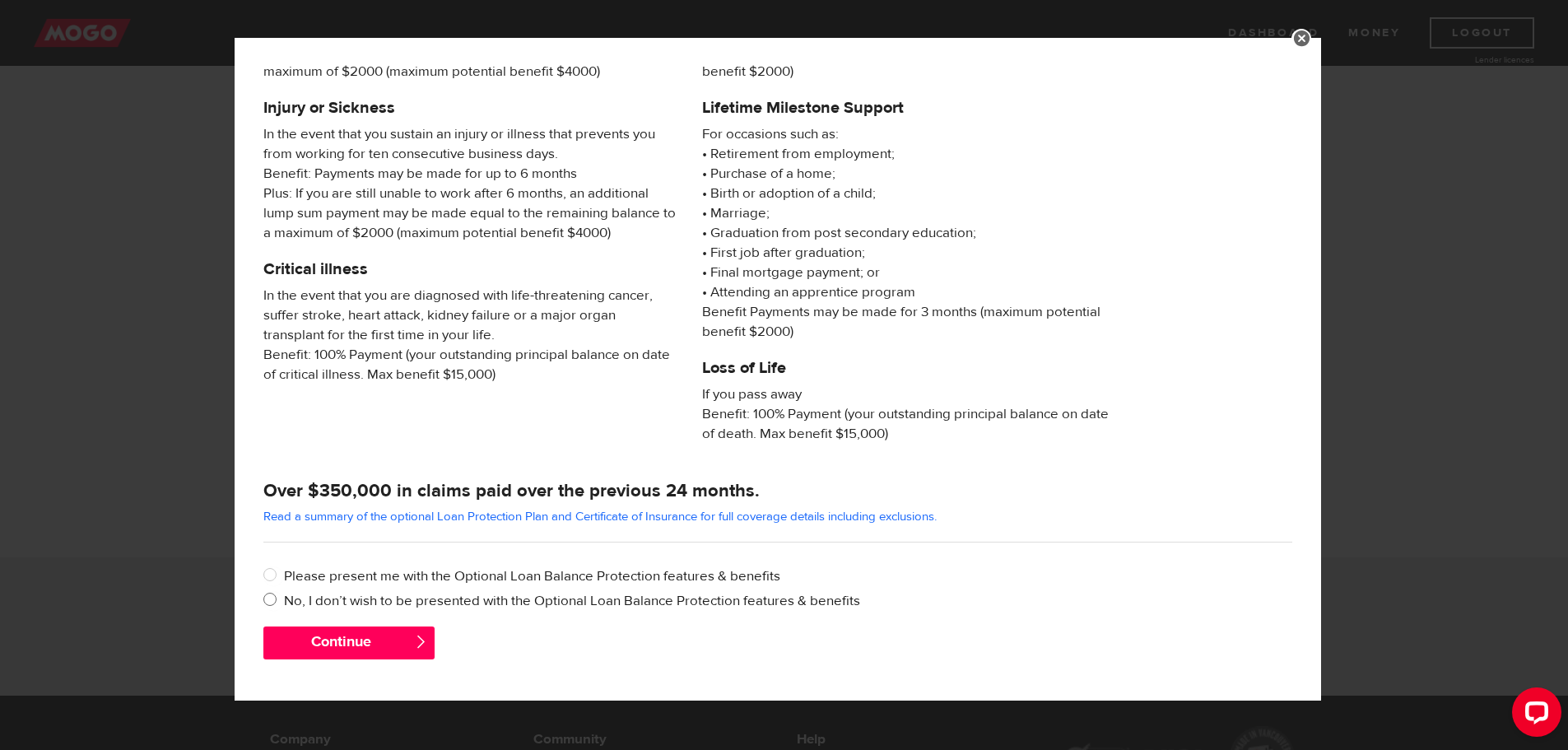
click at [269, 600] on input "No, I don’t wish to be presented with the Optional Loan Balance Protection feat…" at bounding box center [273, 601] width 21 height 21
radio input "true"
click at [331, 638] on button "Continue" at bounding box center [349, 642] width 172 height 33
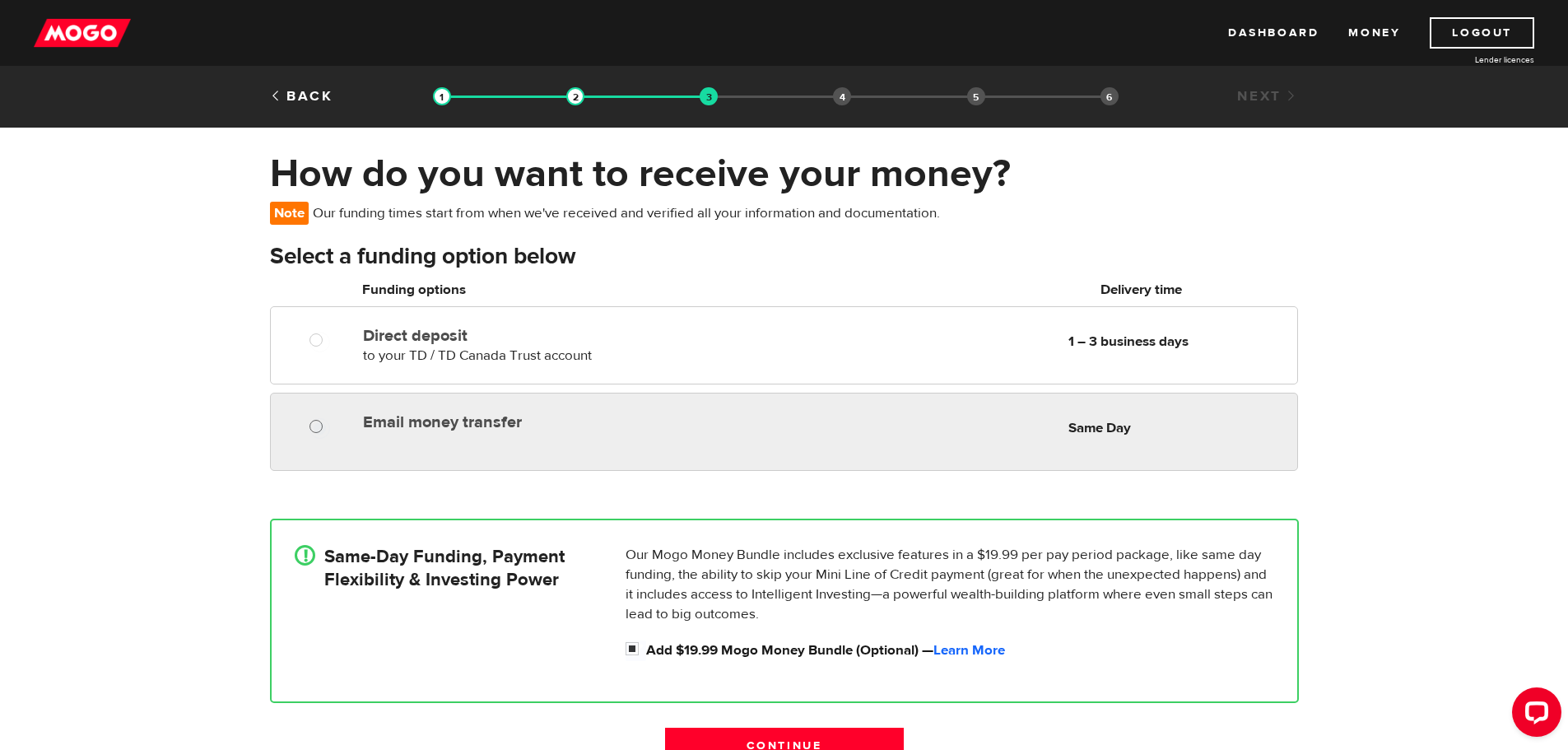
radio input "true"
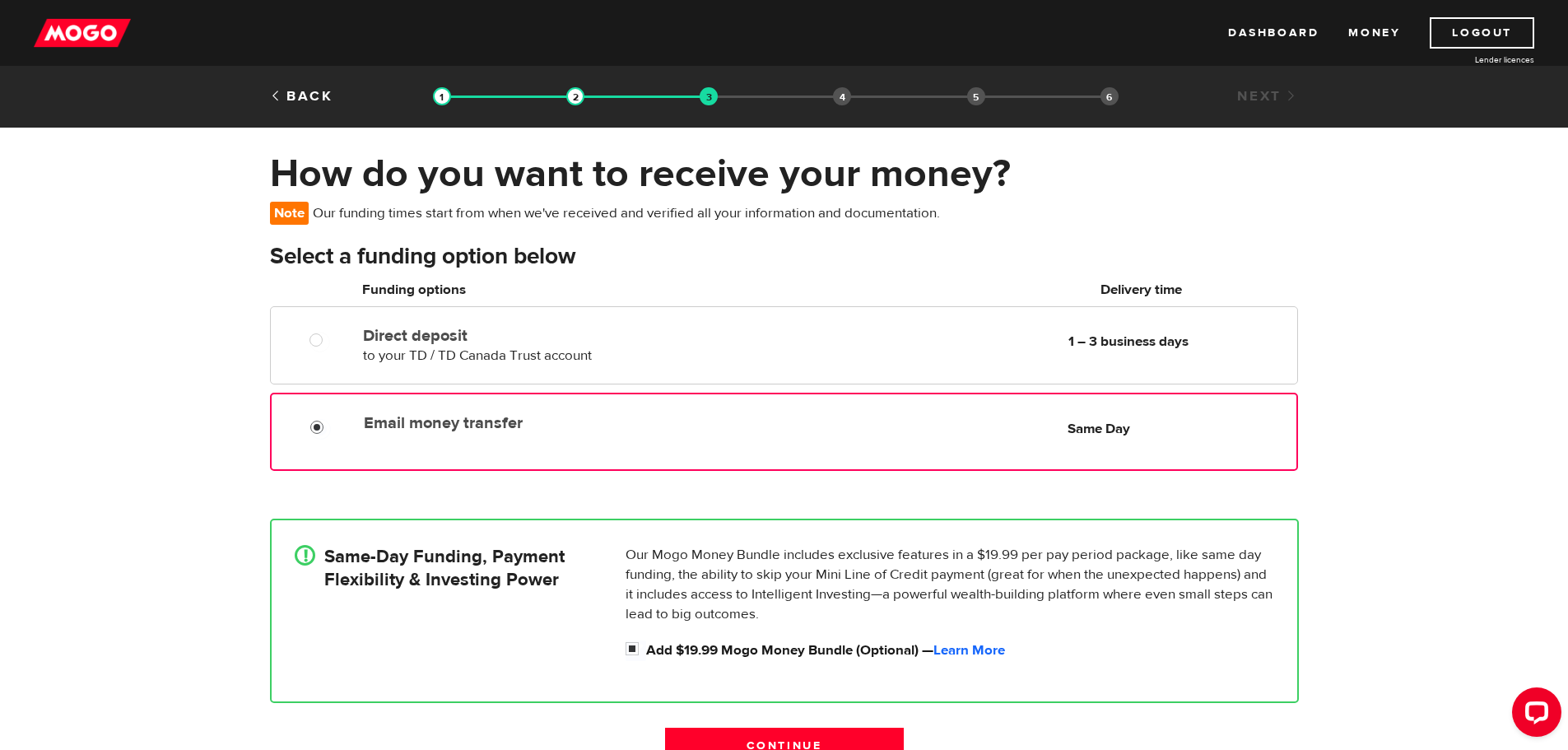
click at [313, 422] on input "Email money transfer" at bounding box center [320, 429] width 21 height 21
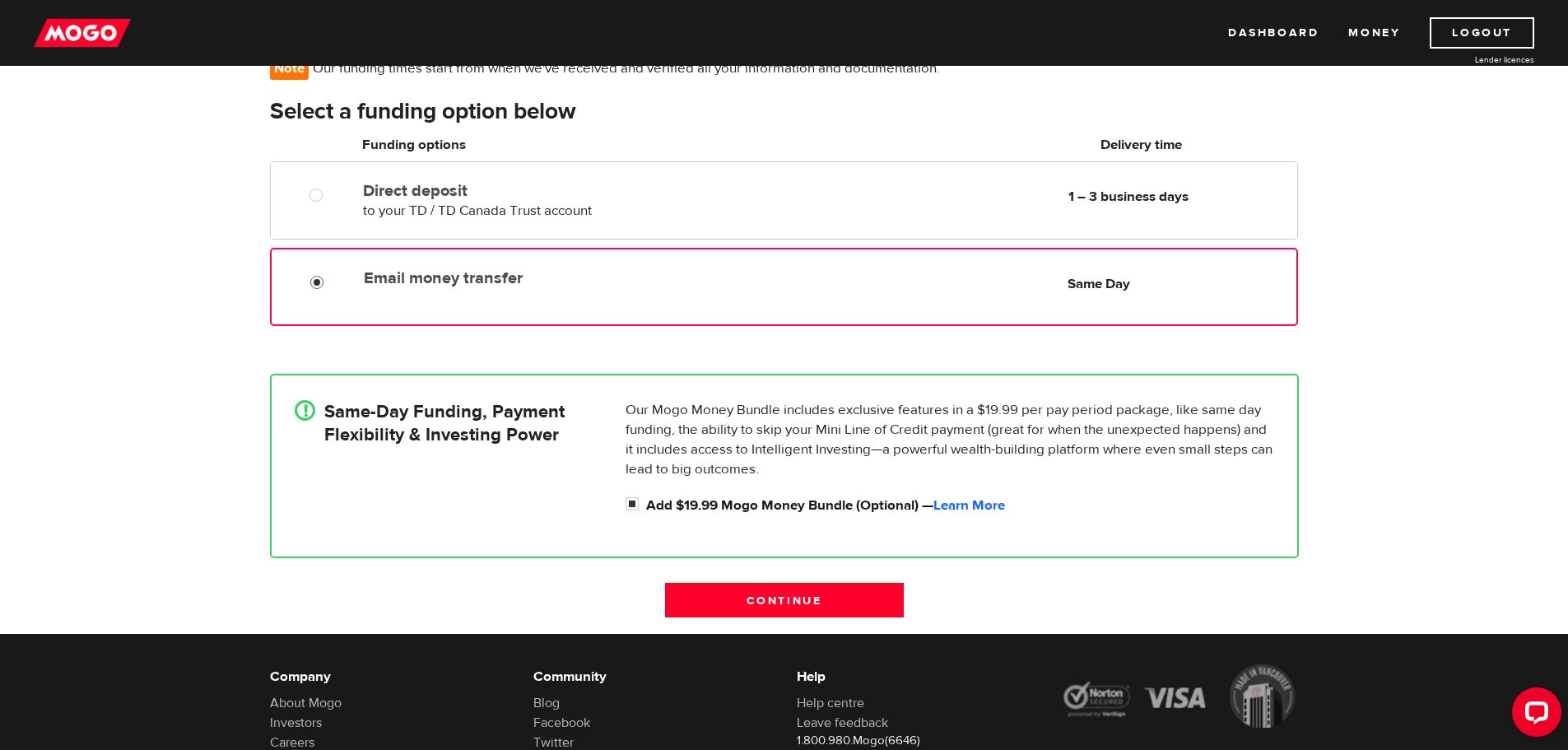
scroll to position [165, 0]
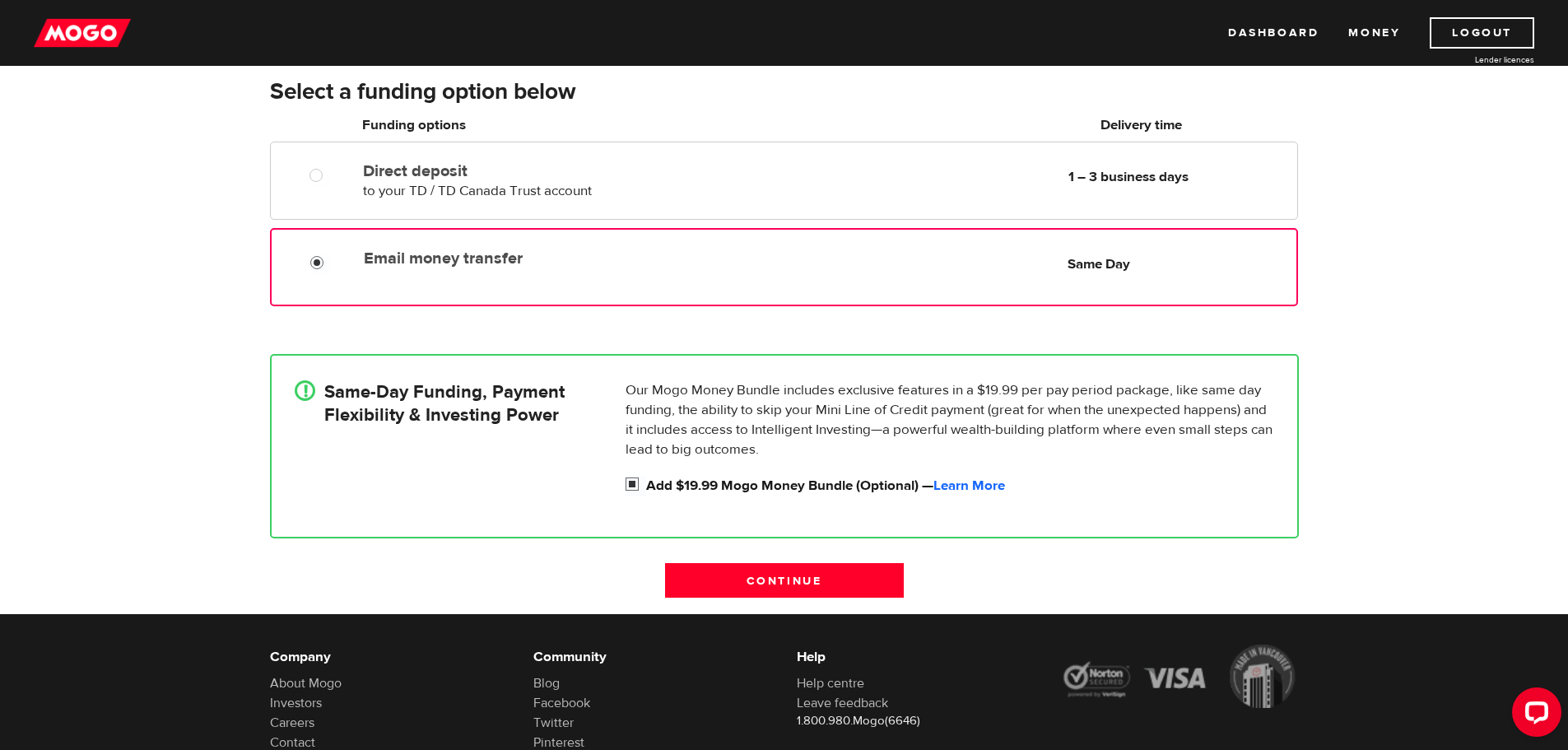
click at [631, 481] on input "Add $19.99 Mogo Money Bundle (Optional) — Learn More" at bounding box center [635, 486] width 21 height 21
checkbox input "false"
radio input "false"
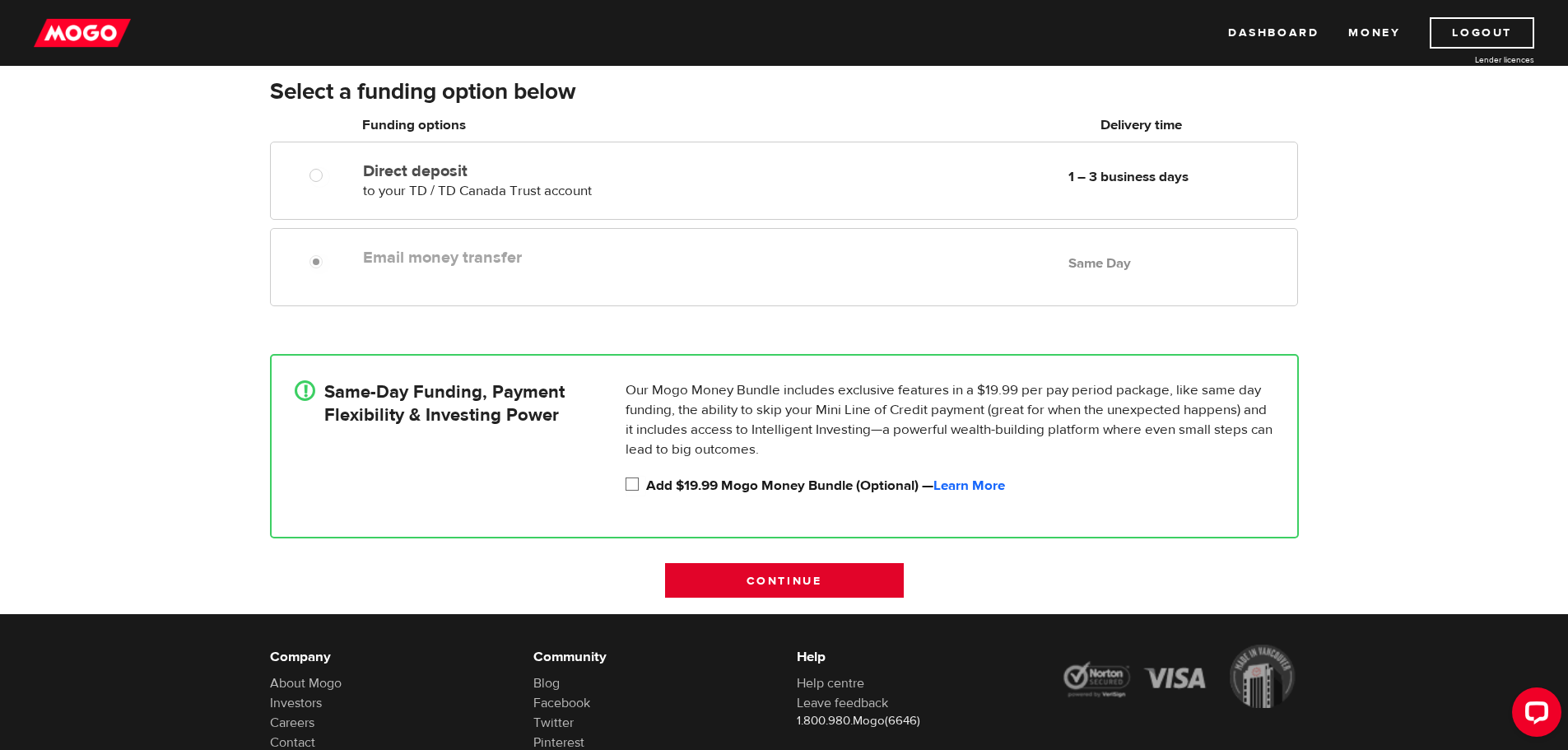
click at [834, 583] on input "Continue" at bounding box center [784, 580] width 239 height 35
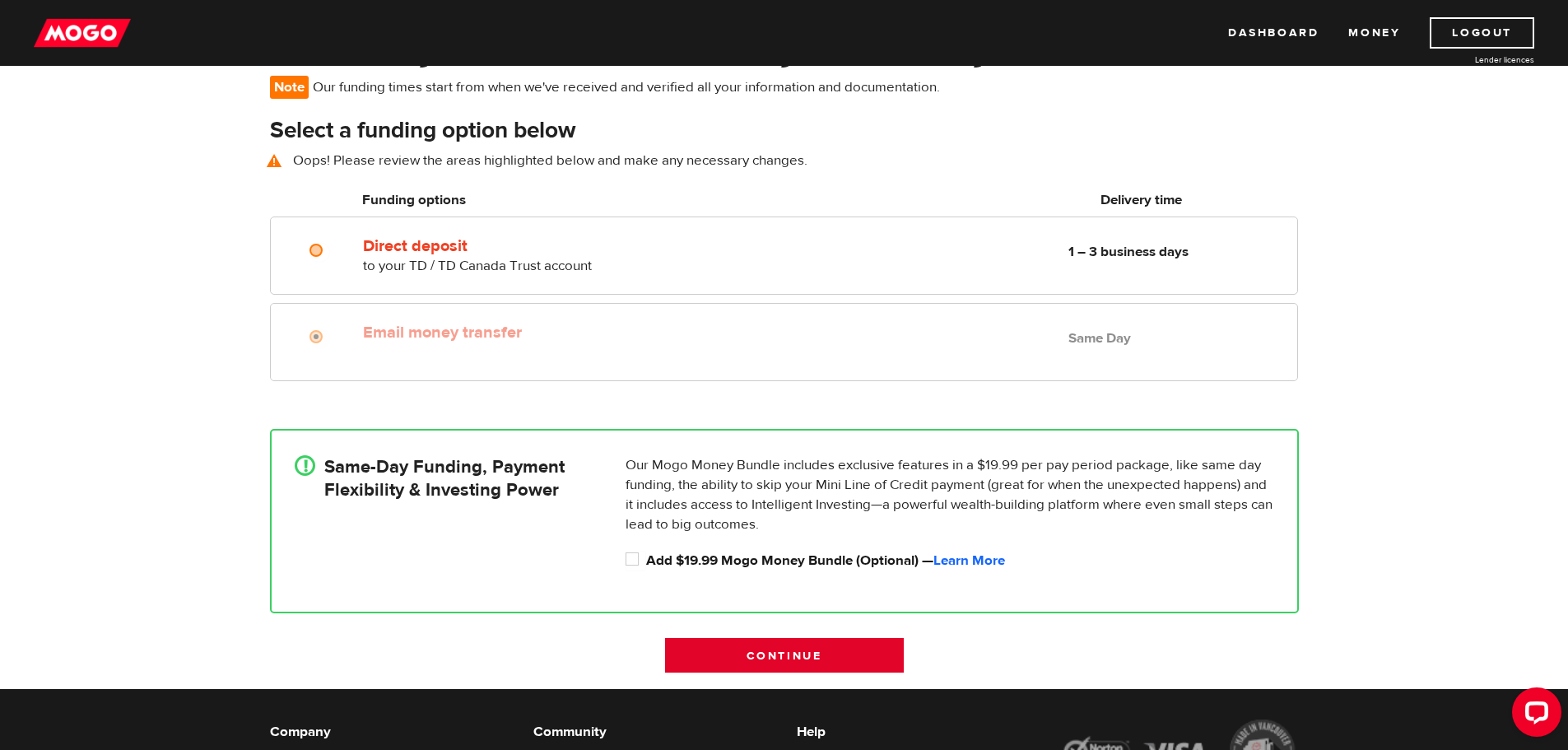
scroll to position [119, 0]
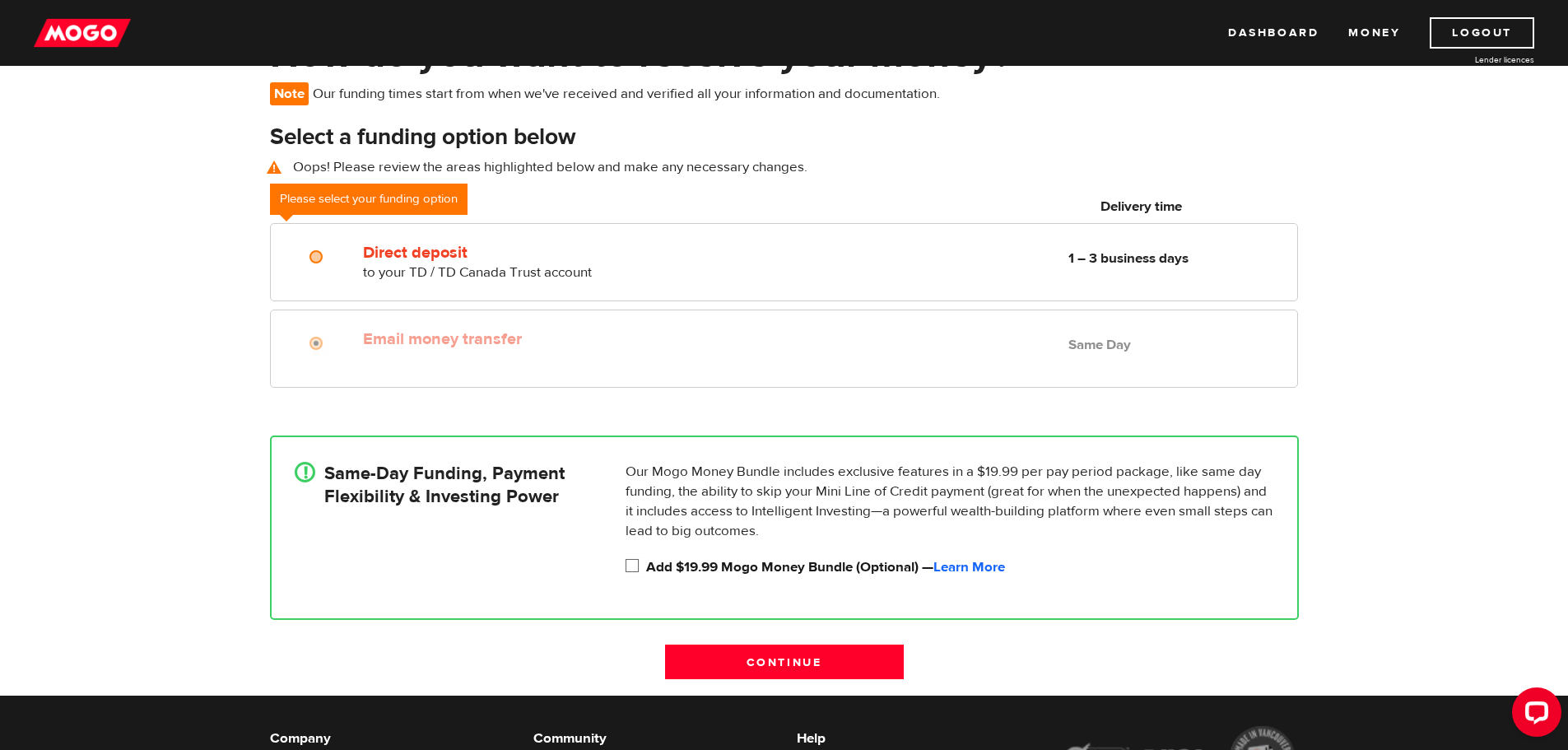
click at [639, 565] on input "Add $19.99 Mogo Money Bundle (Optional) — Learn More" at bounding box center [635, 567] width 21 height 21
checkbox input "true"
click at [964, 563] on link "Learn More" at bounding box center [969, 567] width 72 height 18
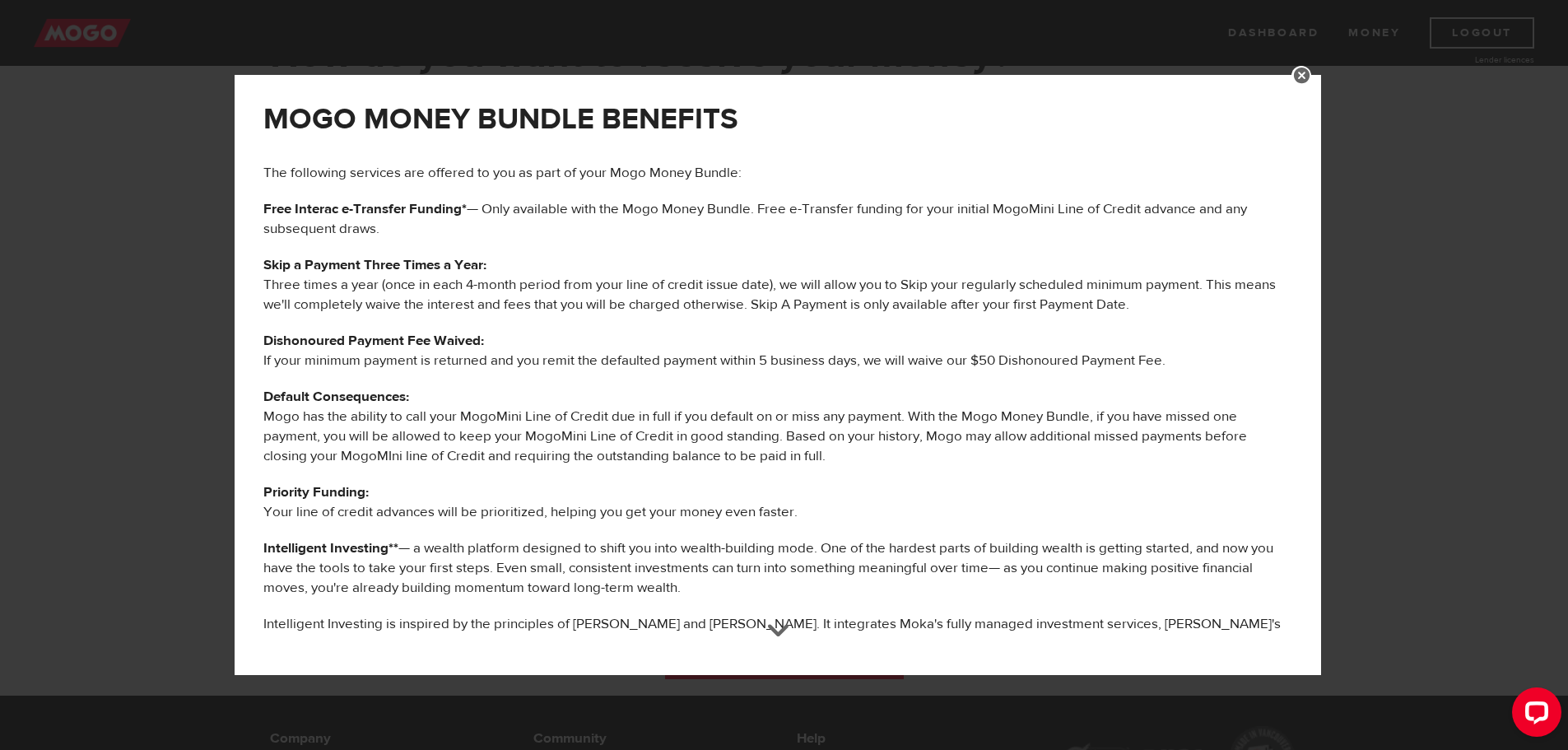
click at [1311, 77] on link at bounding box center [1302, 76] width 20 height 20
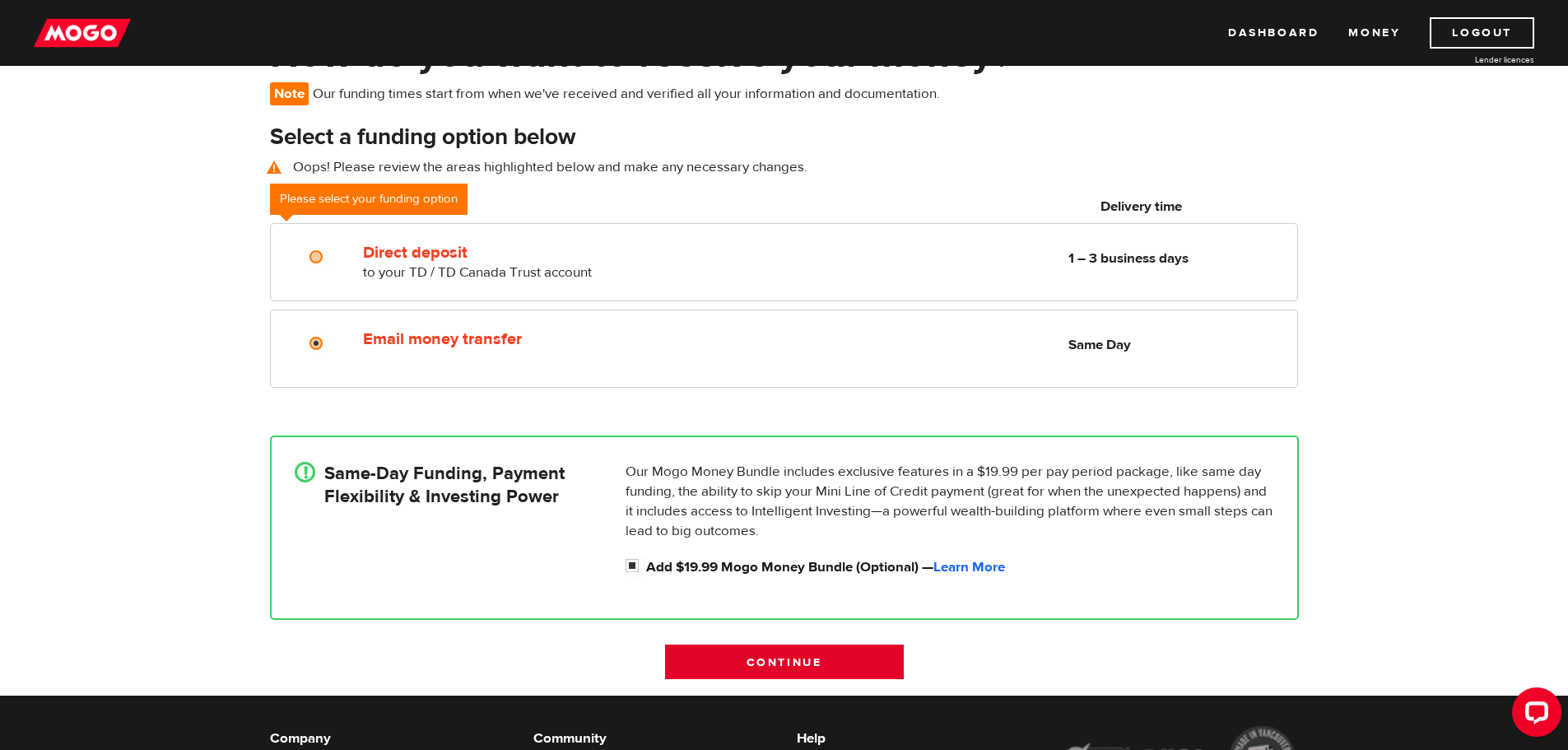
click at [887, 657] on input "Continue" at bounding box center [784, 661] width 239 height 35
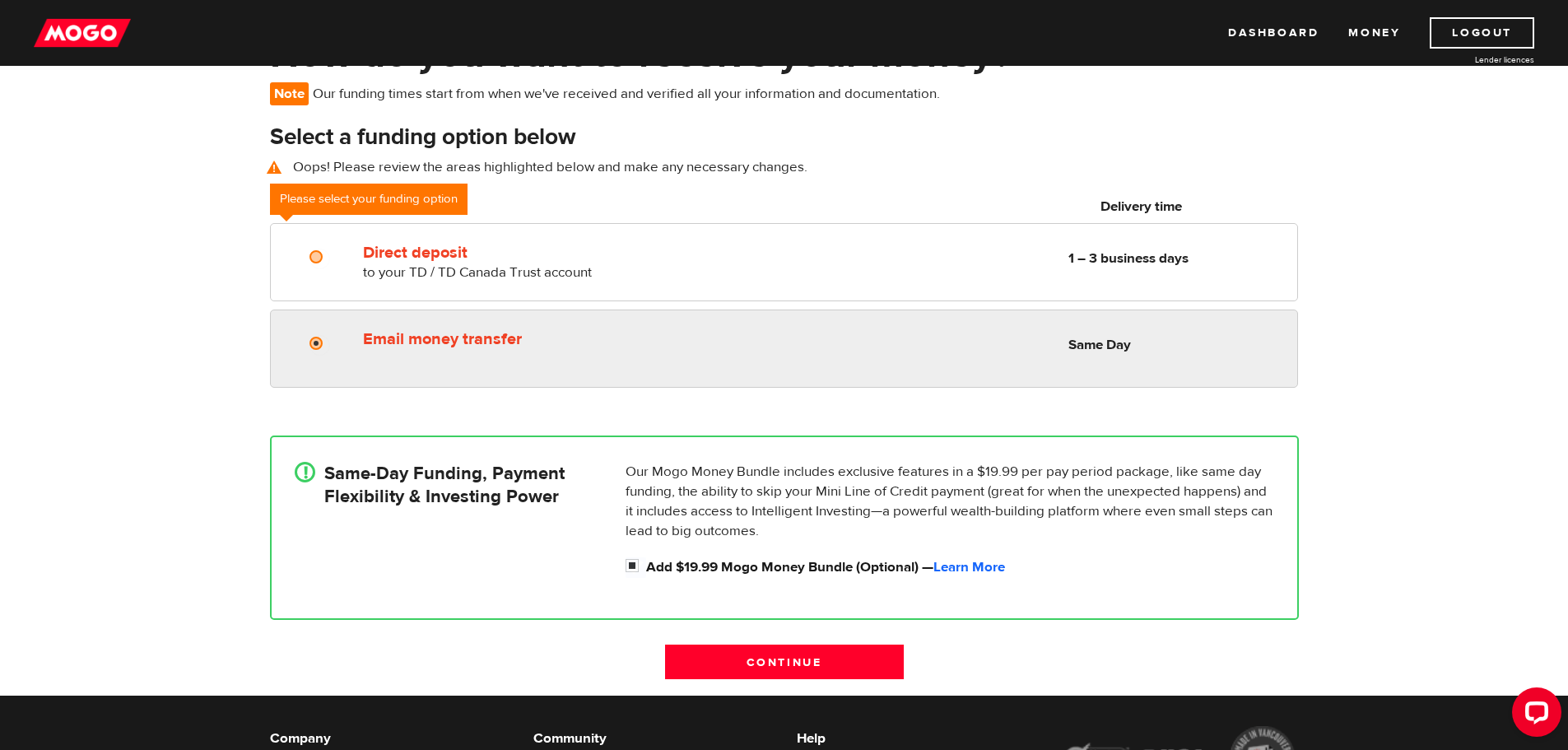
radio input "true"
click at [310, 340] on input "Email money transfer" at bounding box center [320, 344] width 21 height 21
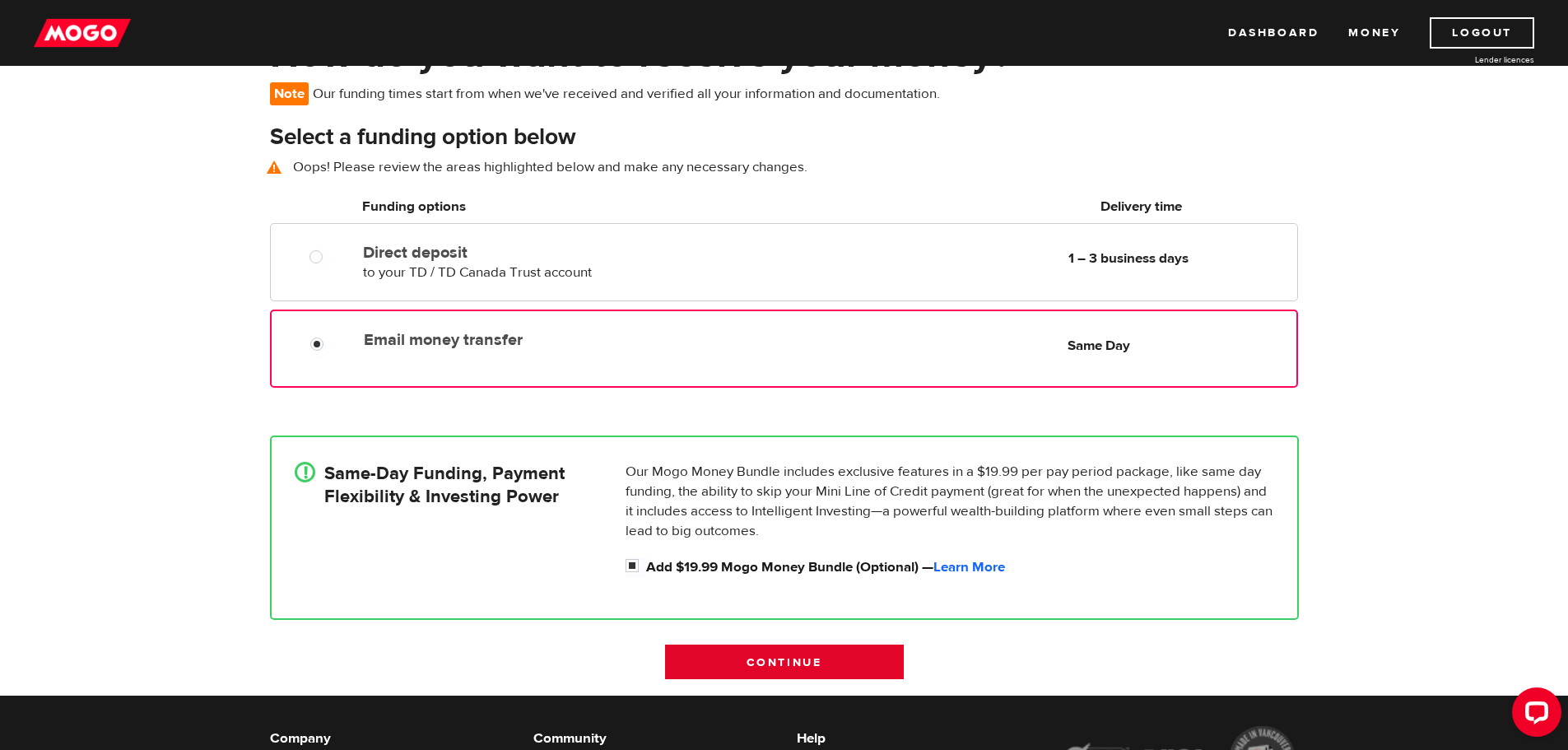
click at [784, 661] on input "Continue" at bounding box center [784, 661] width 239 height 35
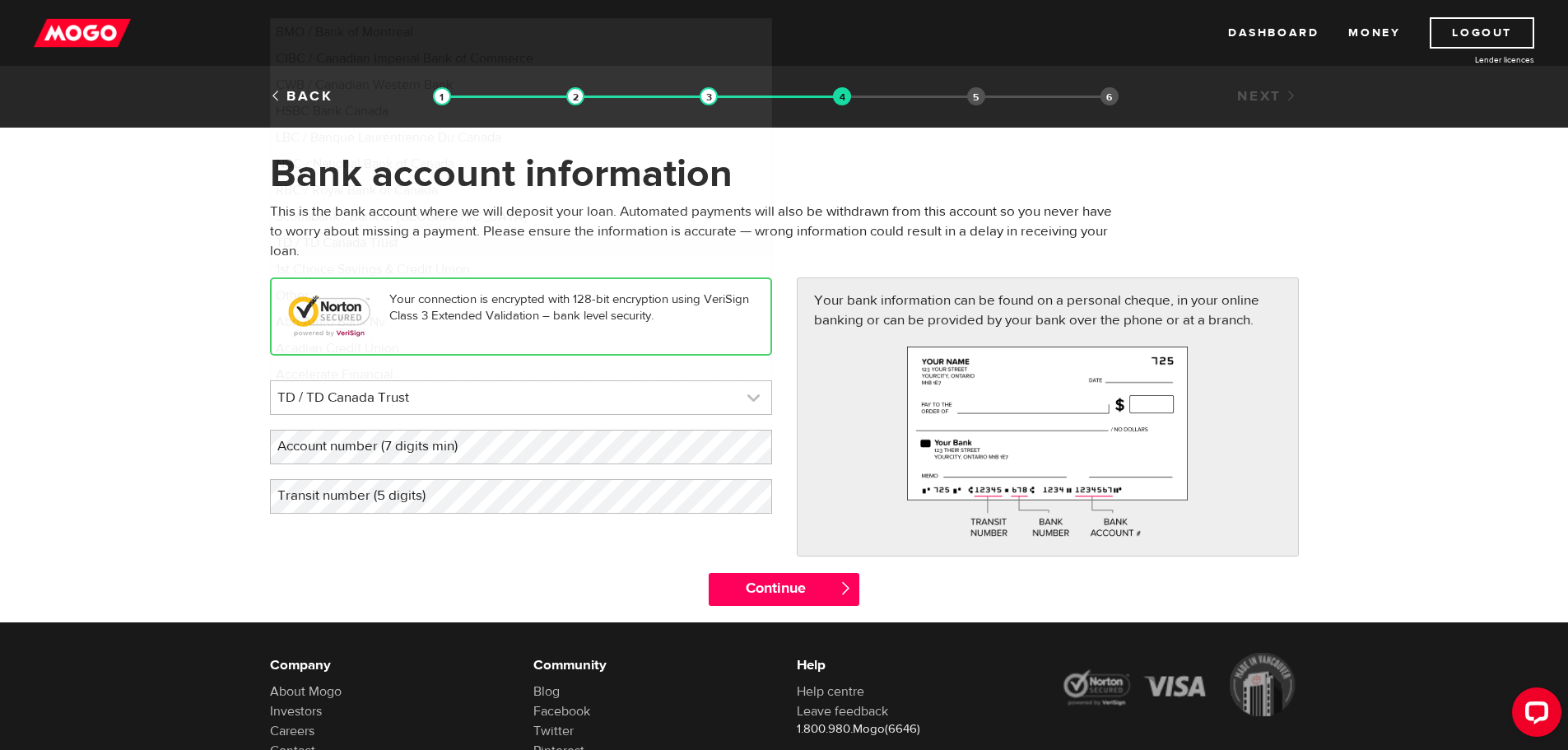
click at [738, 395] on link at bounding box center [520, 397] width 500 height 33
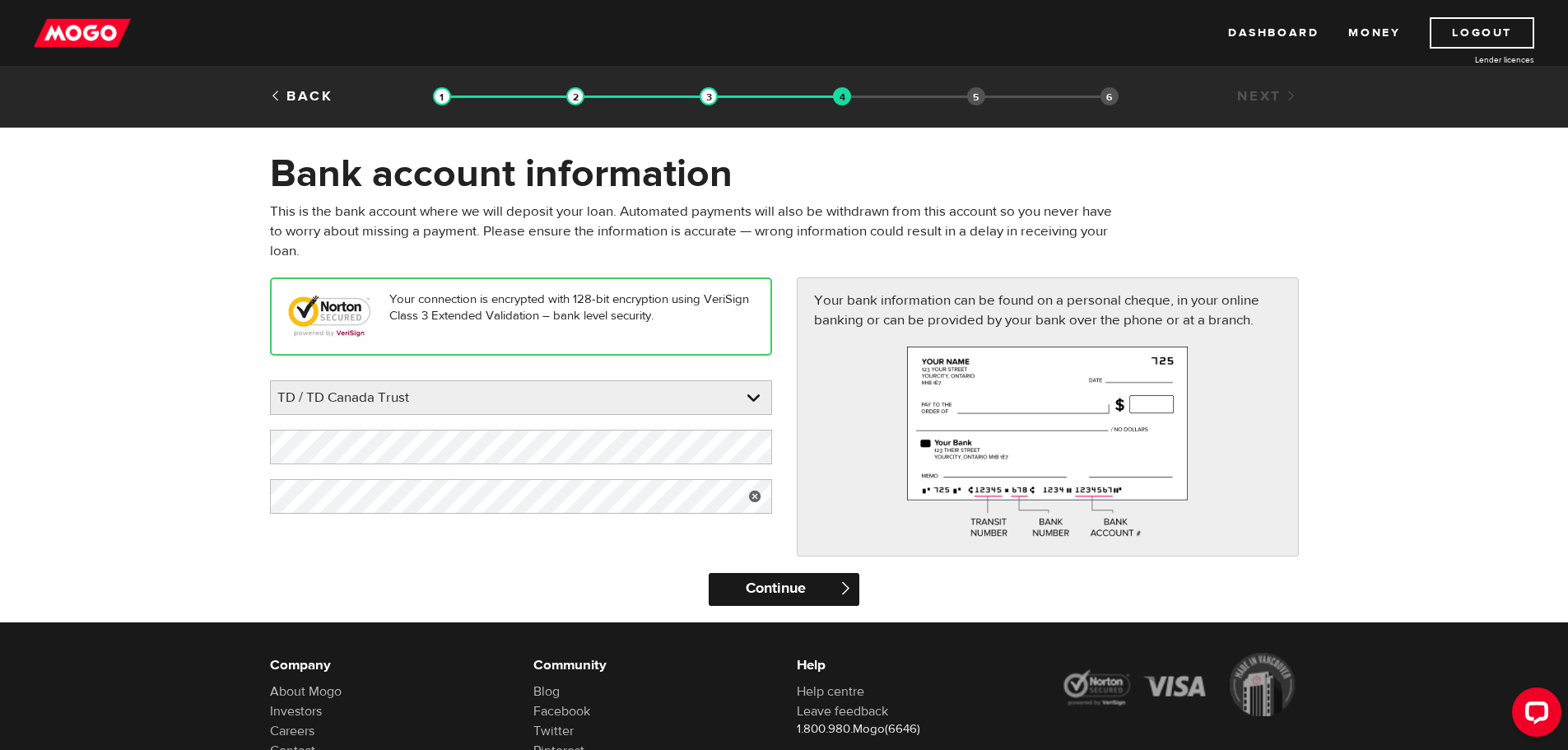
click at [809, 587] on input "Continue" at bounding box center [784, 589] width 151 height 33
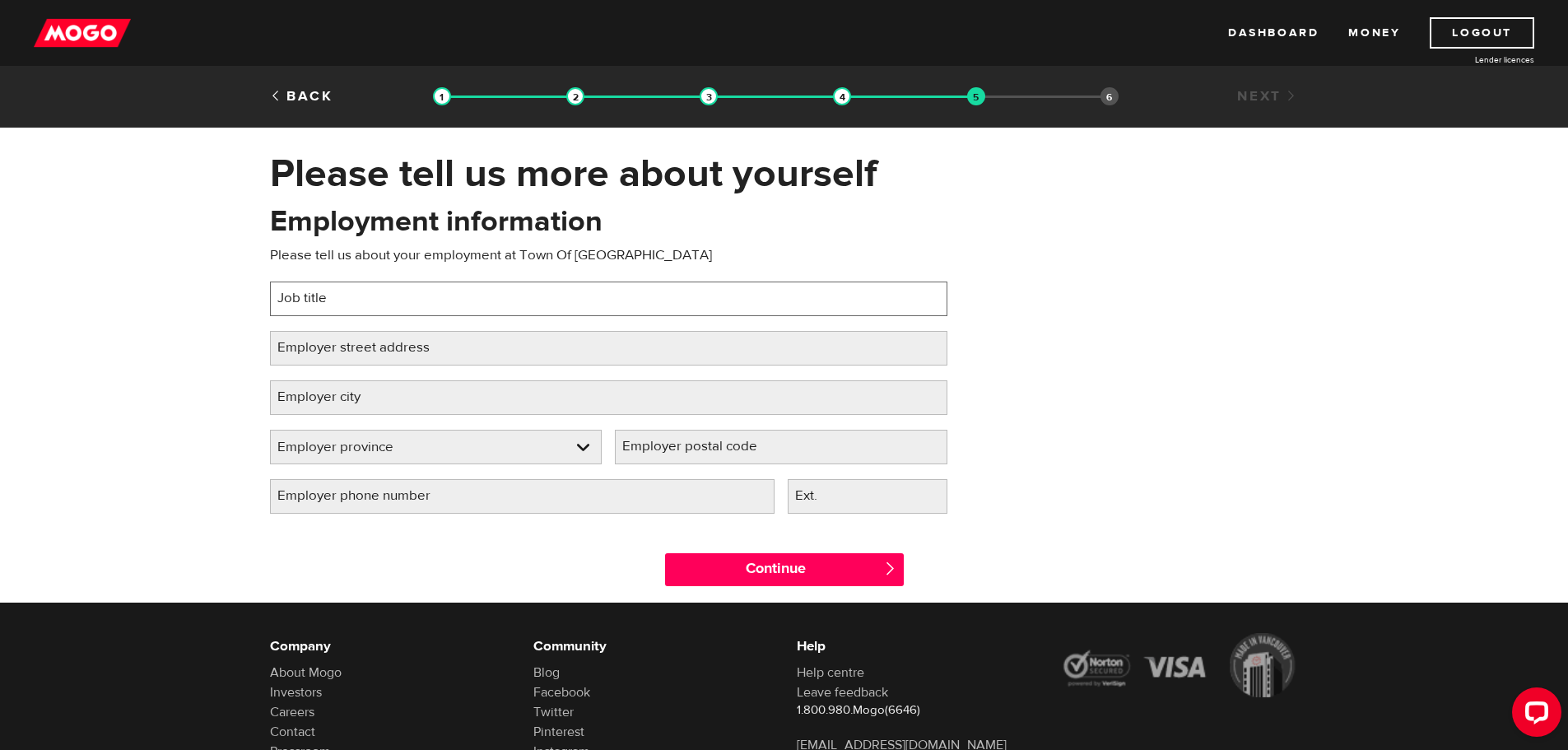
click at [468, 298] on input "Job title" at bounding box center [609, 298] width 678 height 35
type input "Accounting Clerk"
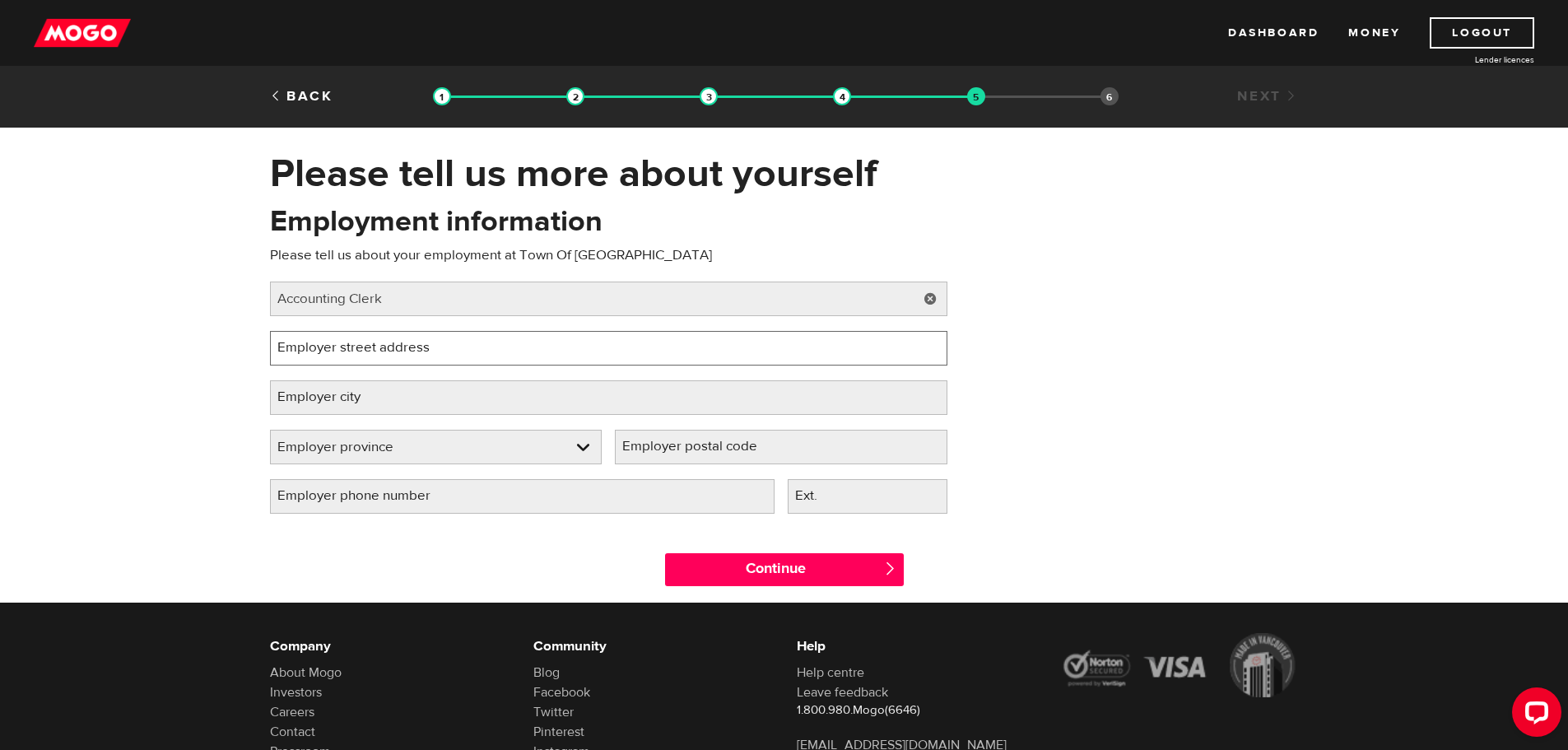
click at [476, 340] on input "Employer street address" at bounding box center [609, 347] width 678 height 35
type input "[STREET_ADDRESS]"
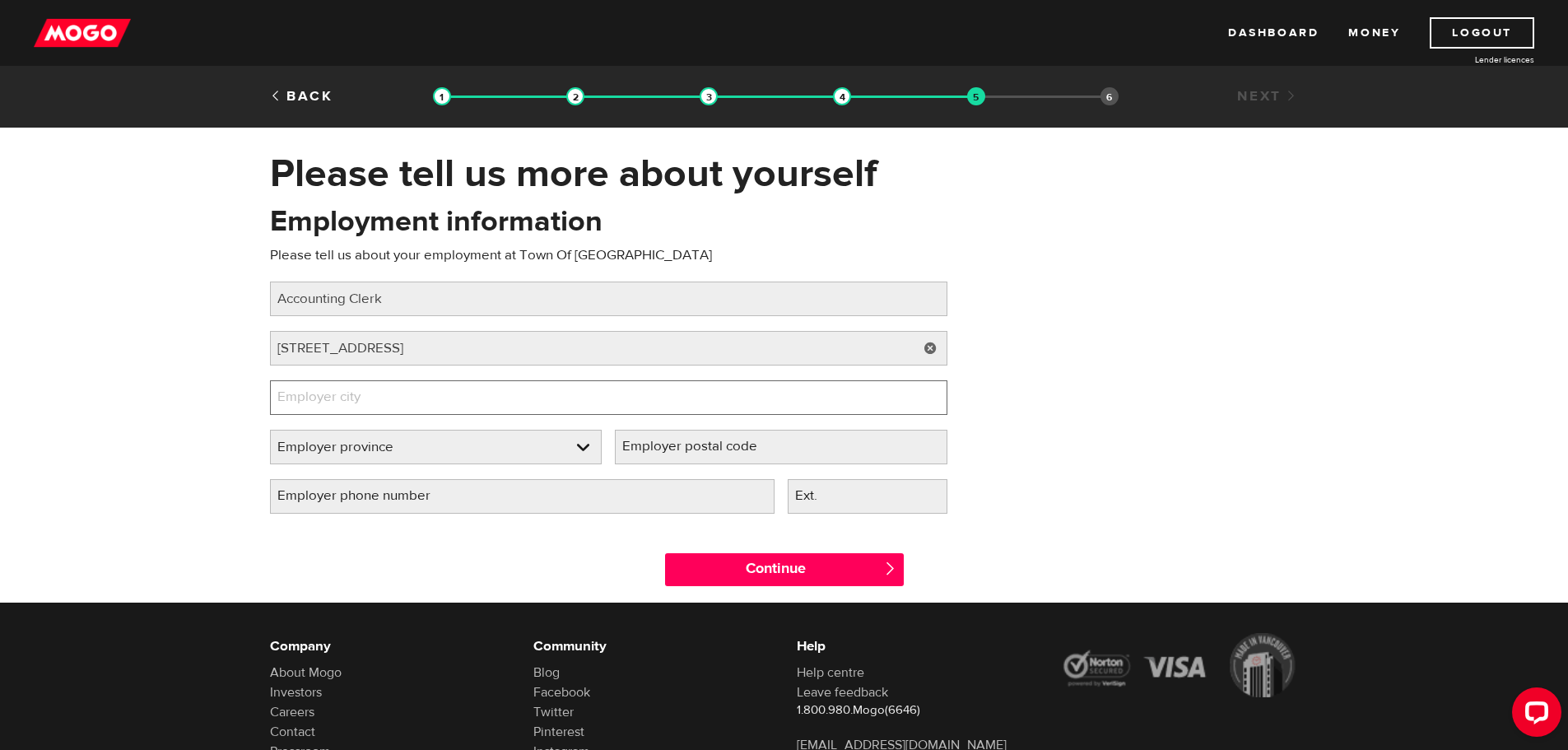
click at [614, 395] on input "Employer city" at bounding box center [609, 397] width 678 height 35
type input "[GEOGRAPHIC_DATA]"
click at [569, 445] on link at bounding box center [435, 446] width 331 height 33
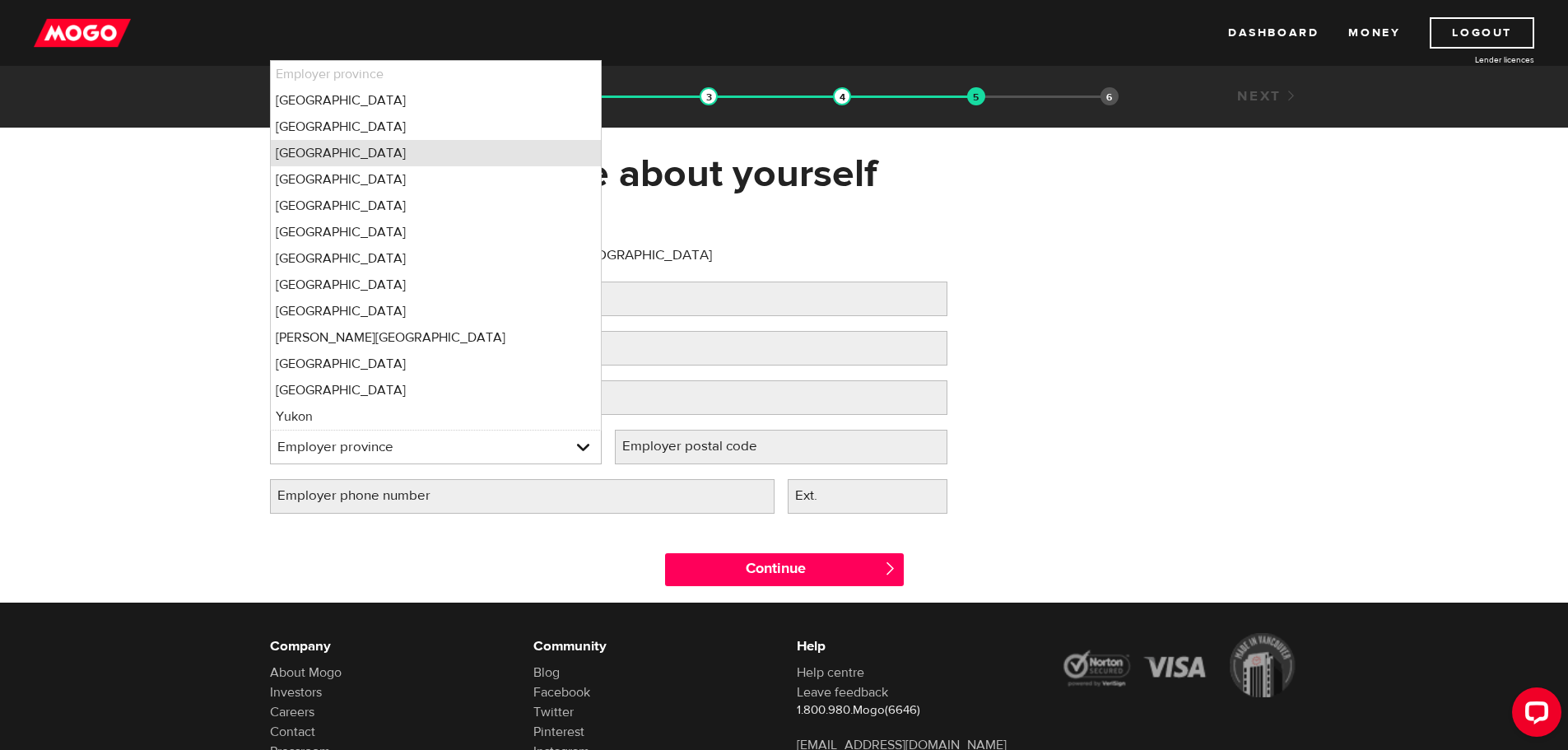
click at [442, 155] on li "[GEOGRAPHIC_DATA]" at bounding box center [435, 153] width 331 height 27
select select "ON"
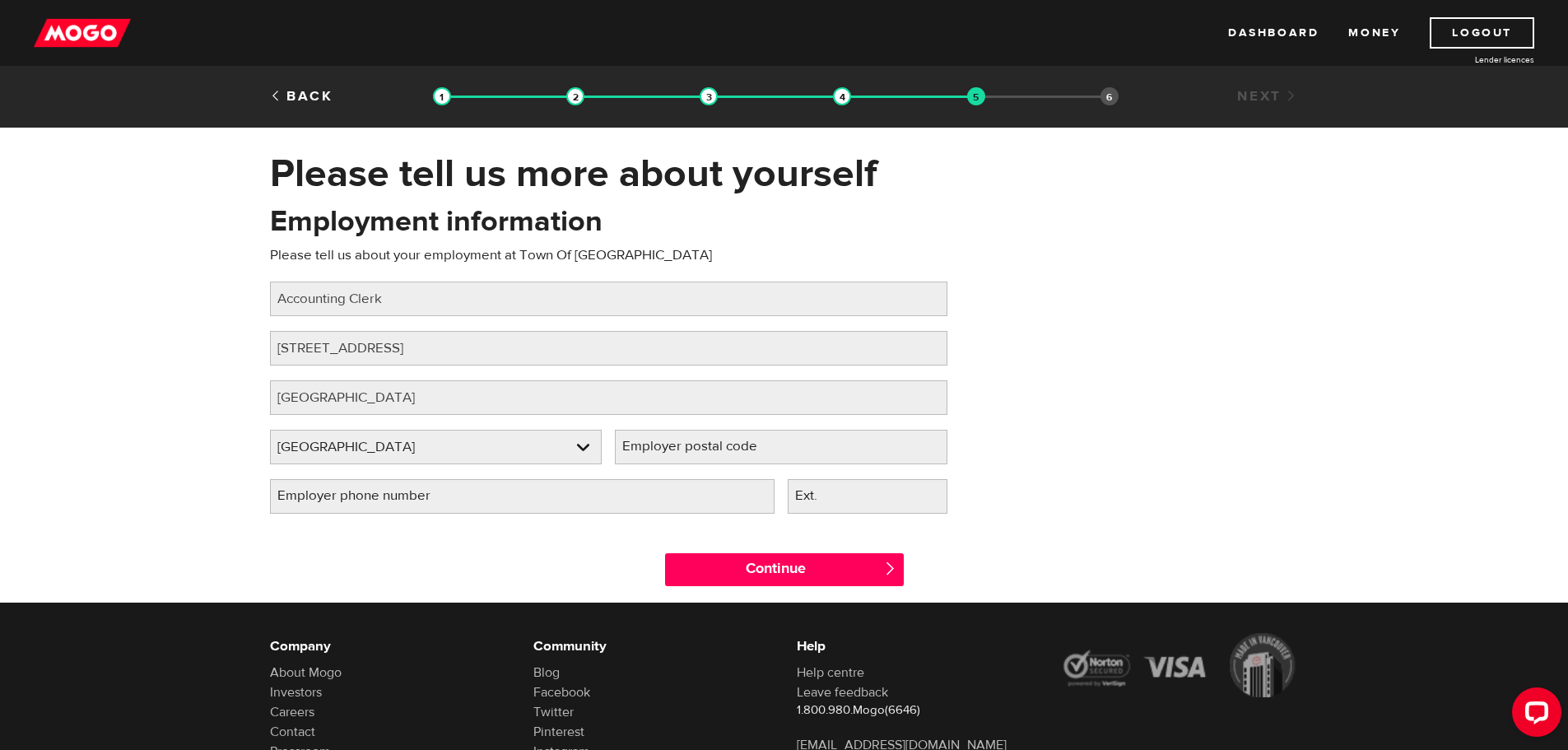
click at [744, 447] on label "Employer postal code" at bounding box center [703, 446] width 177 height 34
click at [744, 447] on input "Employer postal code" at bounding box center [781, 446] width 333 height 35
type input "L9W5S6"
drag, startPoint x: 513, startPoint y: 504, endPoint x: 523, endPoint y: 497, distance: 12.2
click at [513, 504] on input "Employer phone number" at bounding box center [522, 495] width 504 height 35
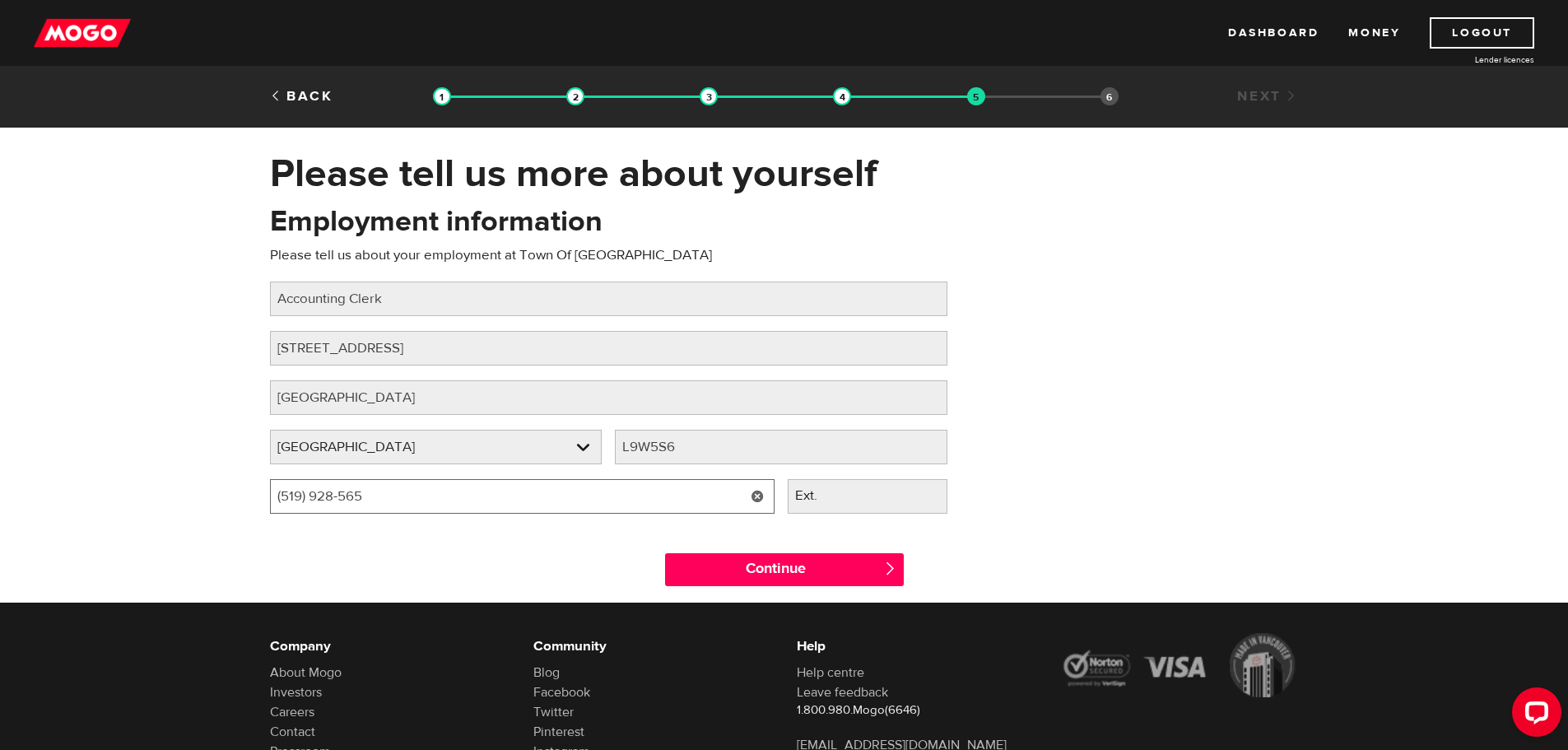
type input "[PHONE_NUMBER]"
click at [978, 524] on div "Employment information Please tell us about your employment at Town Of [GEOGRAP…" at bounding box center [784, 364] width 1054 height 327
click at [849, 498] on label "Ext." at bounding box center [819, 495] width 63 height 34
click at [849, 498] on input "Ext." at bounding box center [867, 495] width 160 height 35
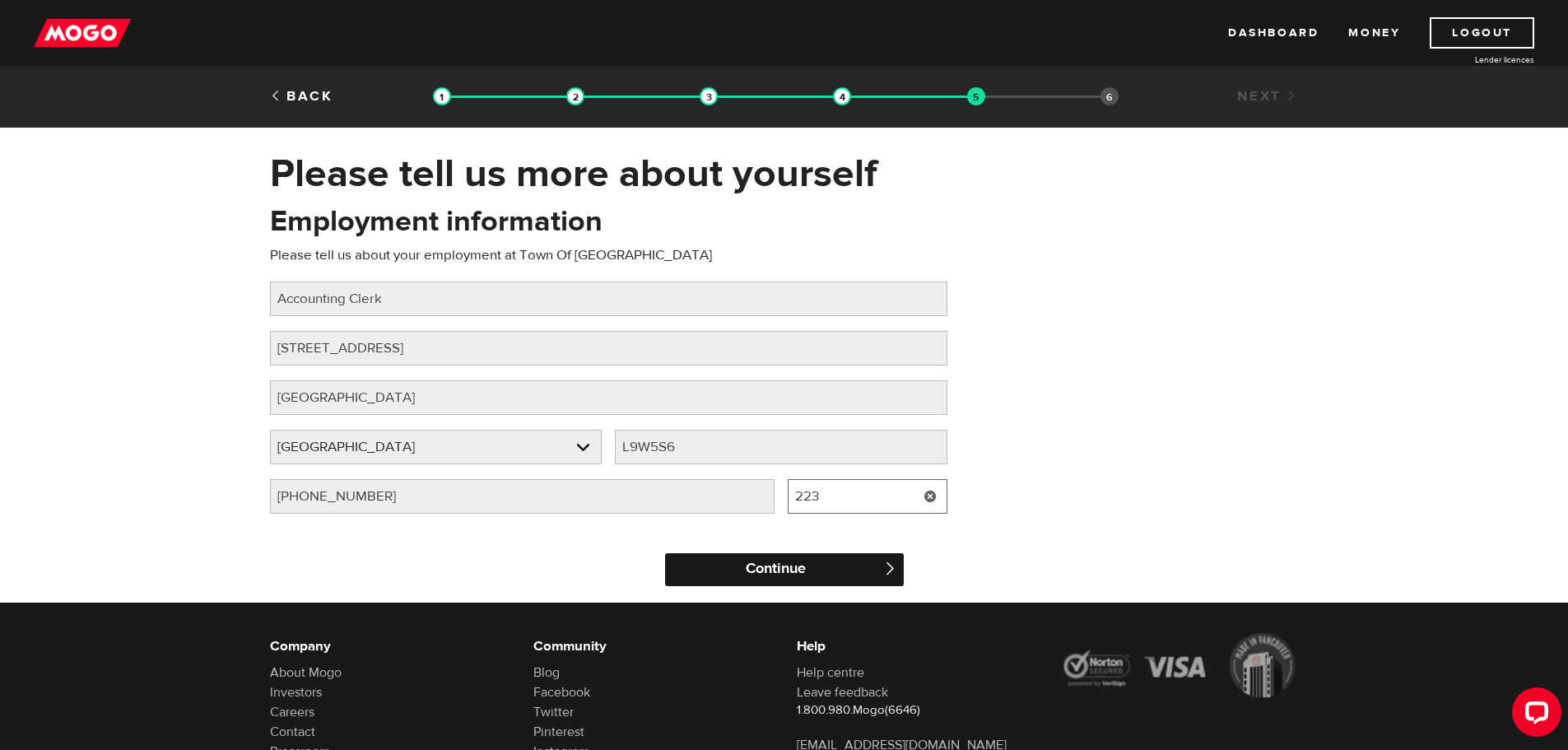
type input "223"
click at [876, 576] on input "Continue" at bounding box center [784, 569] width 239 height 33
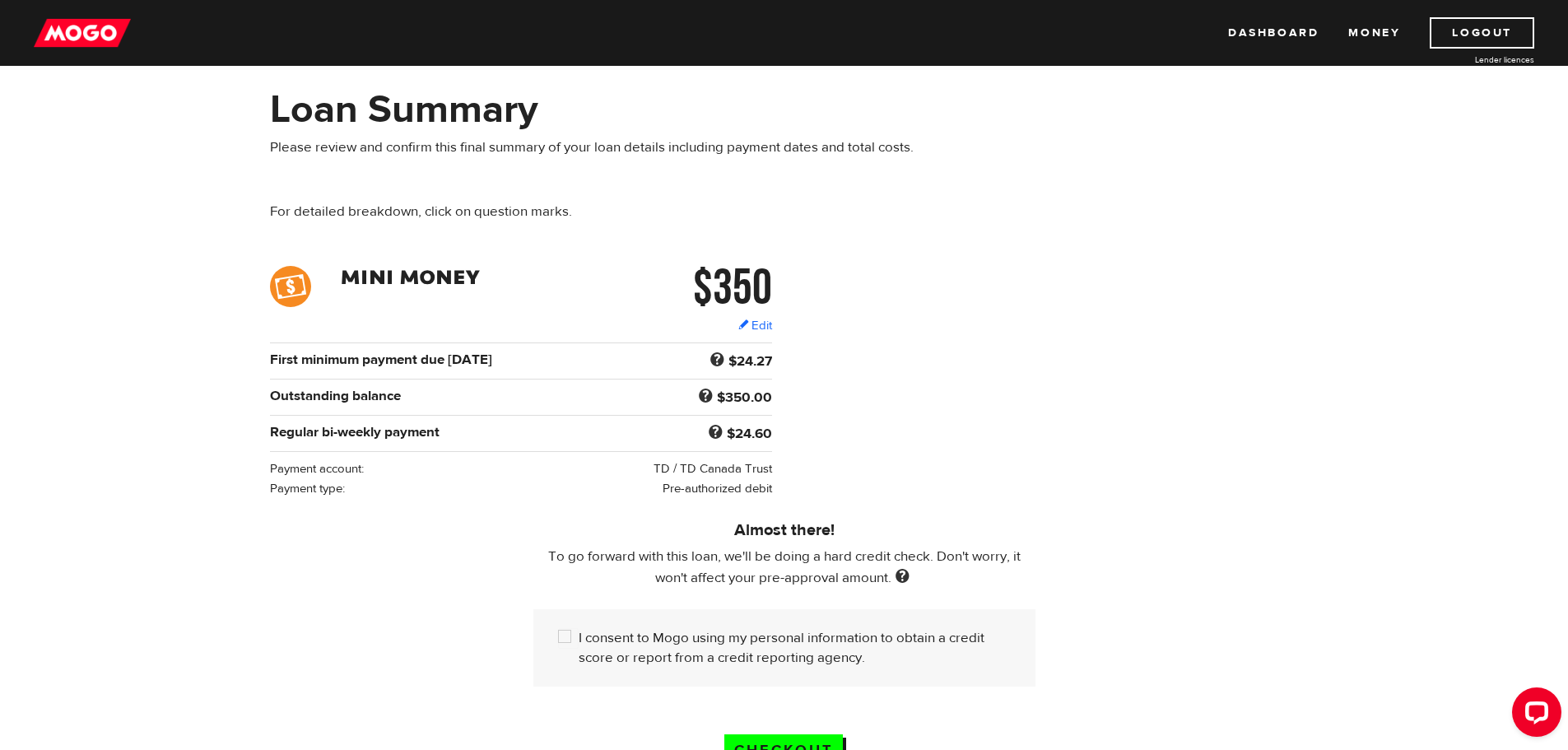
scroll to position [165, 0]
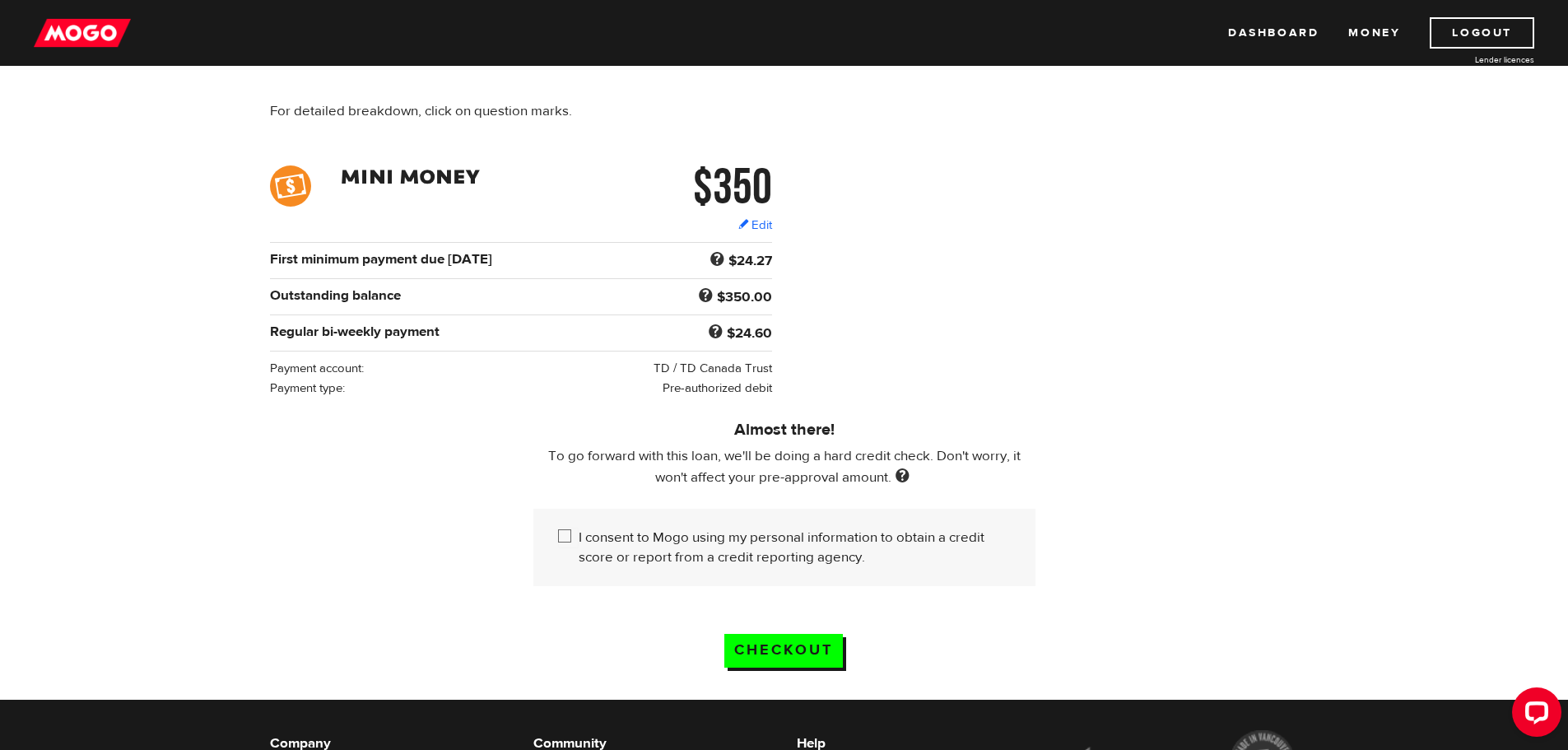
click at [567, 532] on input "I consent to Mogo using my personal information to obtain a credit score or rep…" at bounding box center [568, 538] width 21 height 21
checkbox input "true"
click at [752, 649] on input "Checkout" at bounding box center [784, 650] width 118 height 34
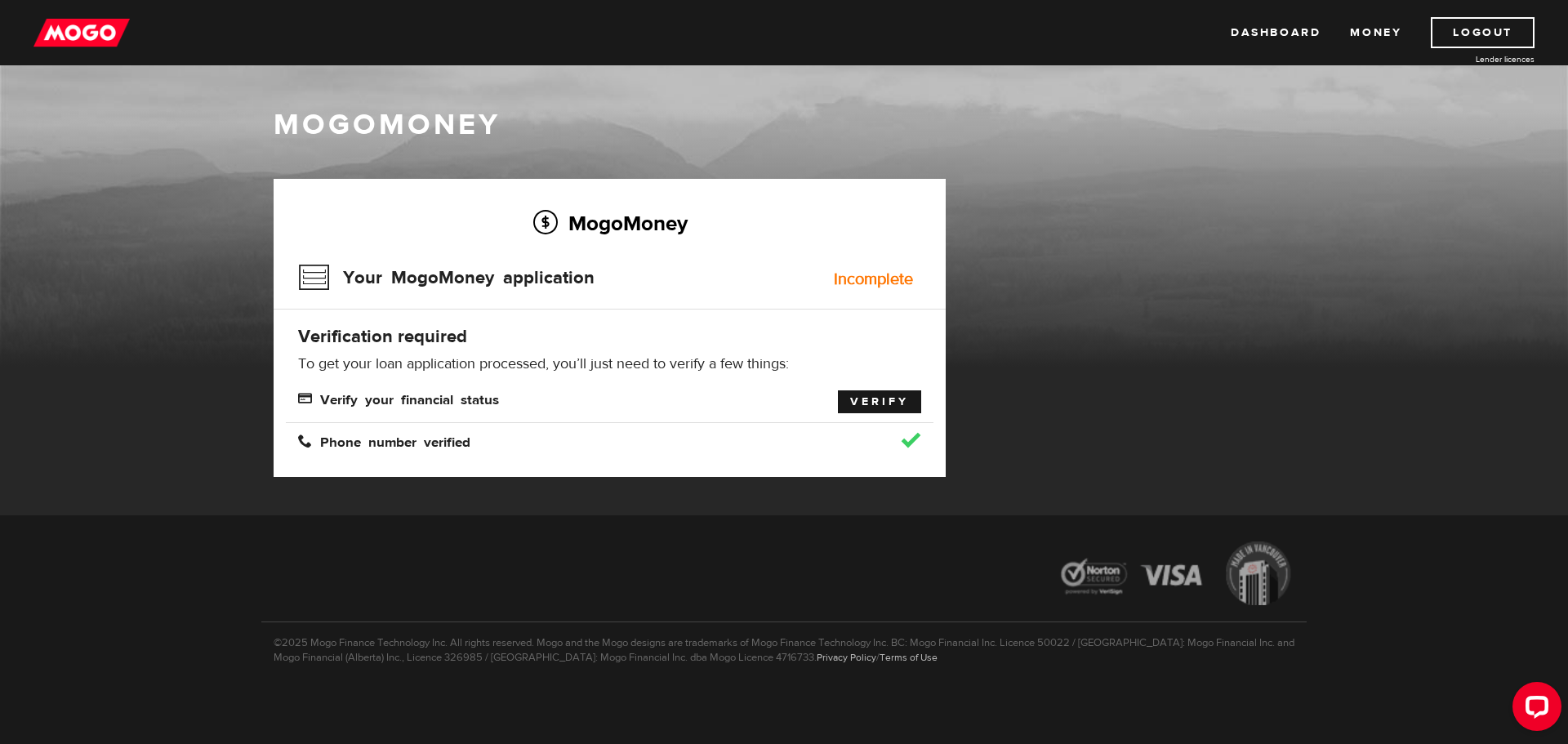
click at [891, 401] on link "Verify" at bounding box center [879, 401] width 83 height 23
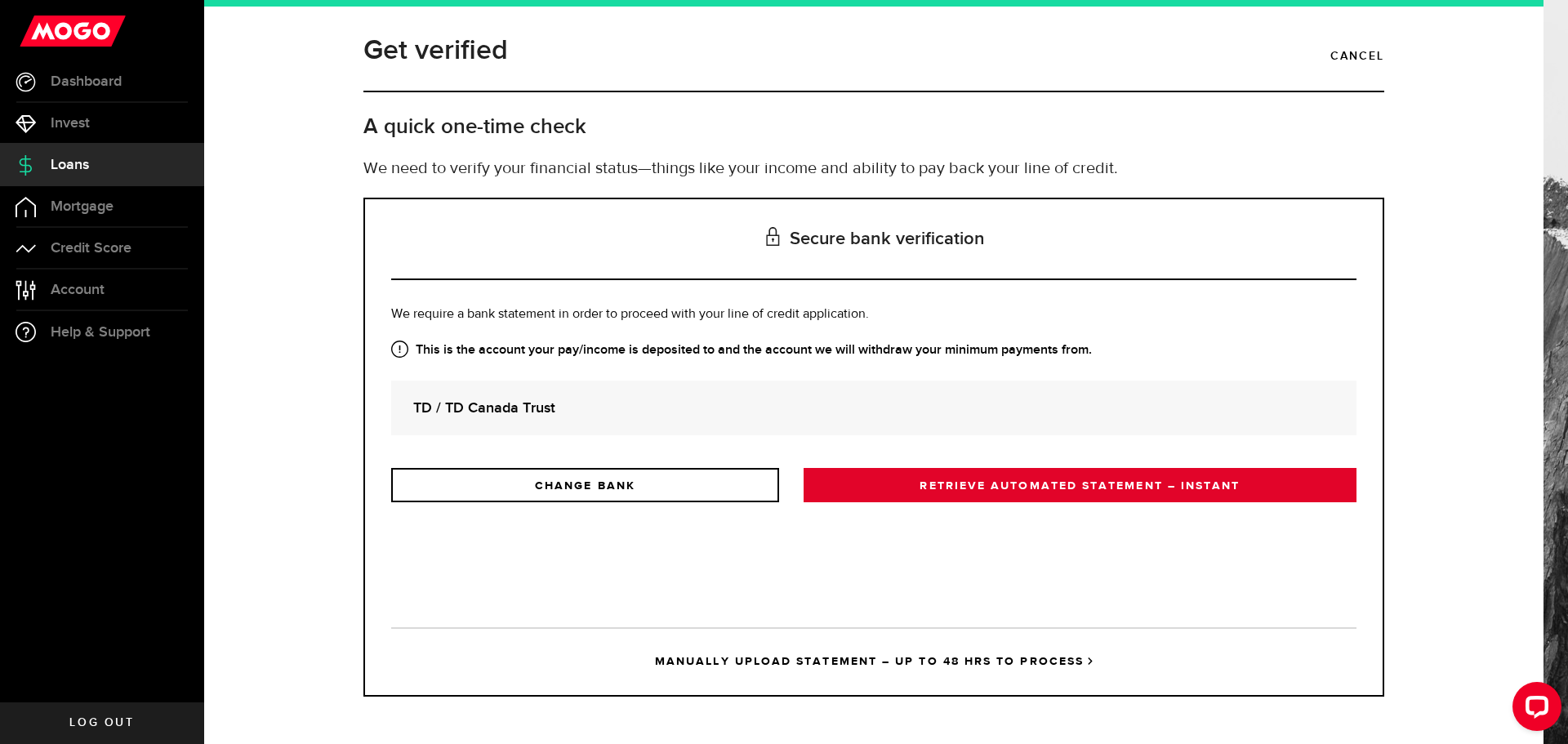
click at [1014, 483] on link "RETRIEVE AUTOMATED STATEMENT – INSTANT" at bounding box center [1080, 485] width 553 height 34
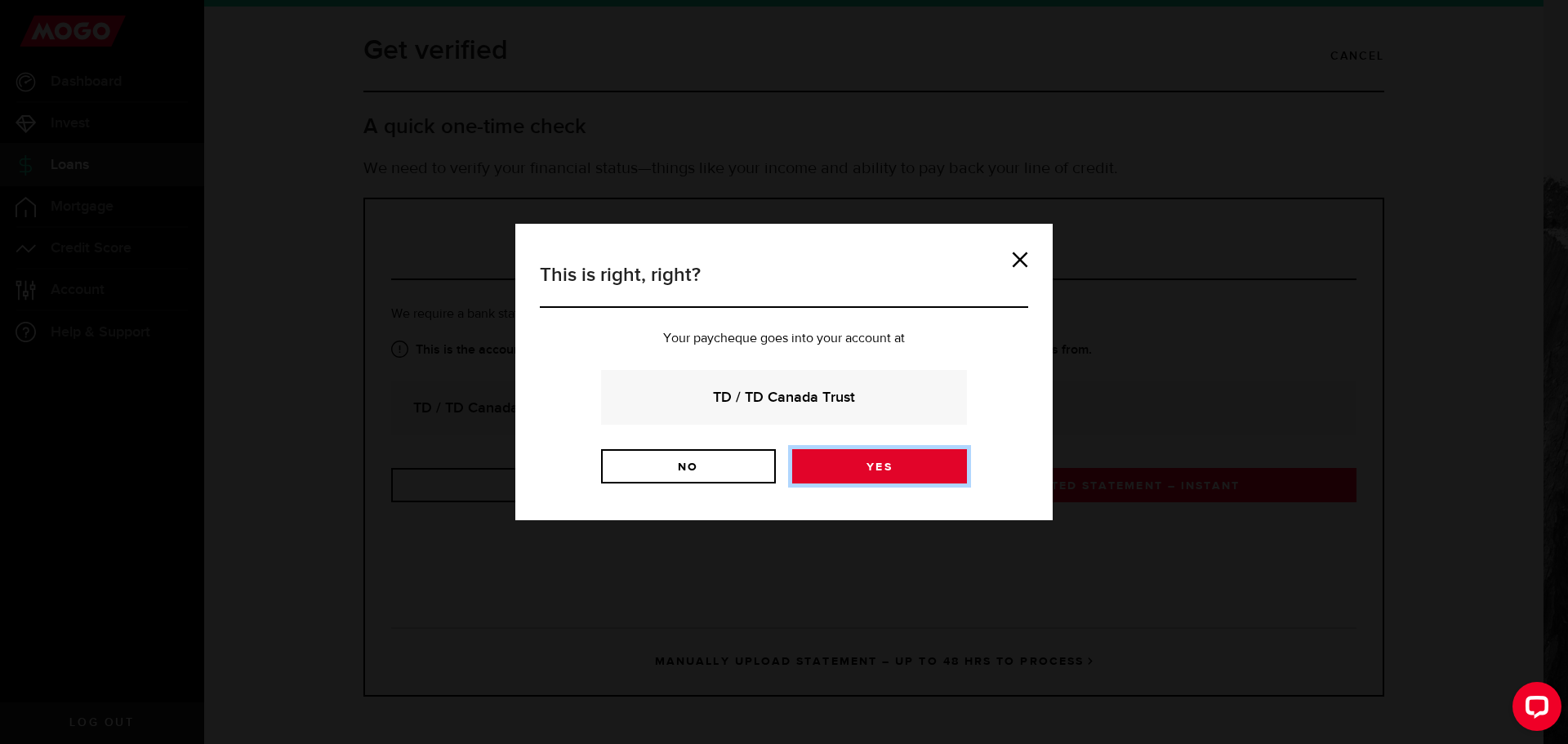
click at [918, 471] on link "Yes" at bounding box center [879, 466] width 175 height 34
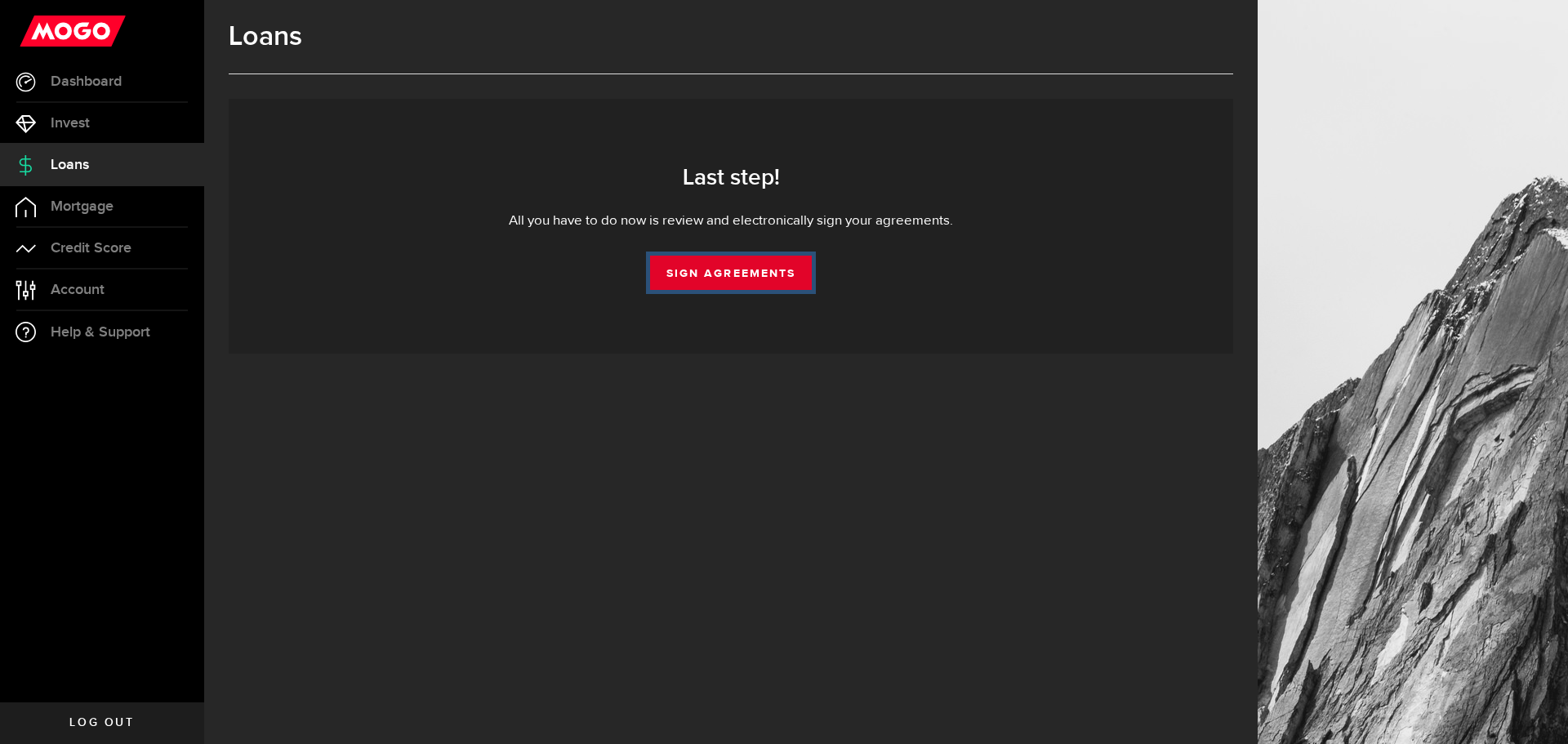
click at [743, 269] on link "Sign Agreements" at bounding box center [730, 272] width 161 height 34
